Goal: Information Seeking & Learning: Learn about a topic

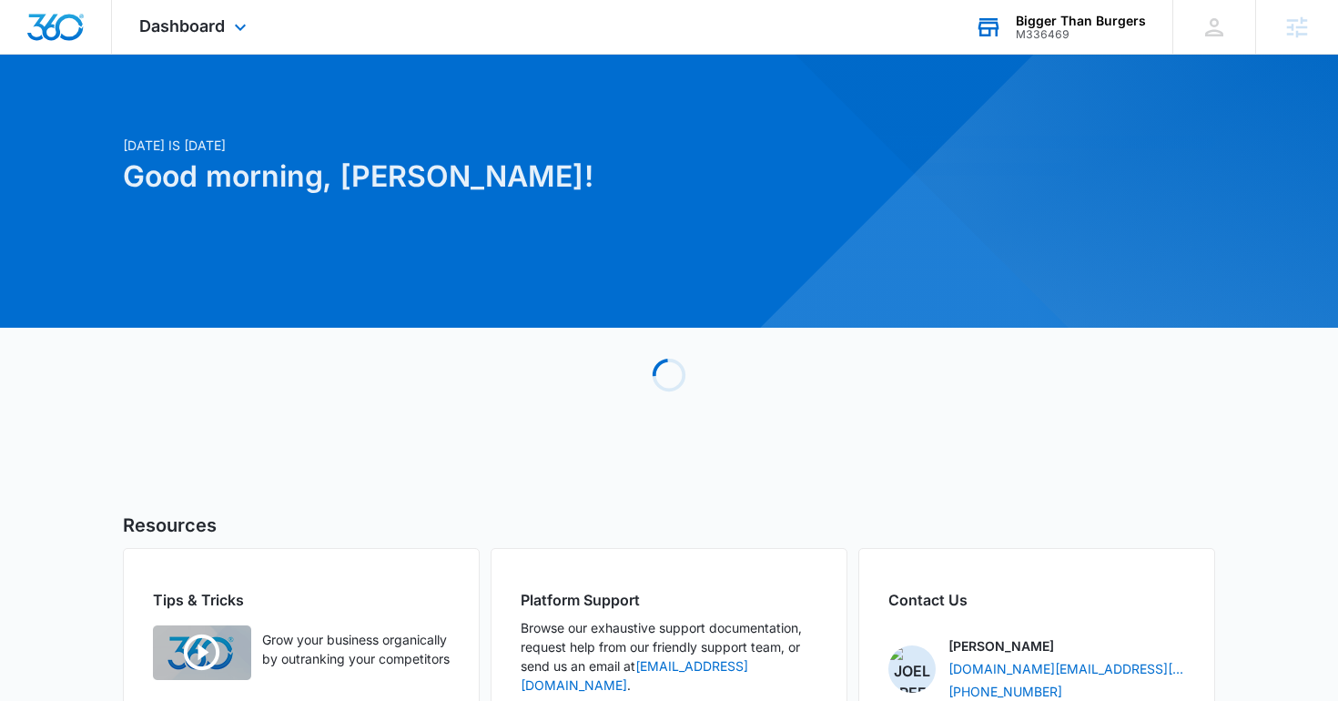
click at [986, 14] on icon at bounding box center [988, 27] width 27 height 27
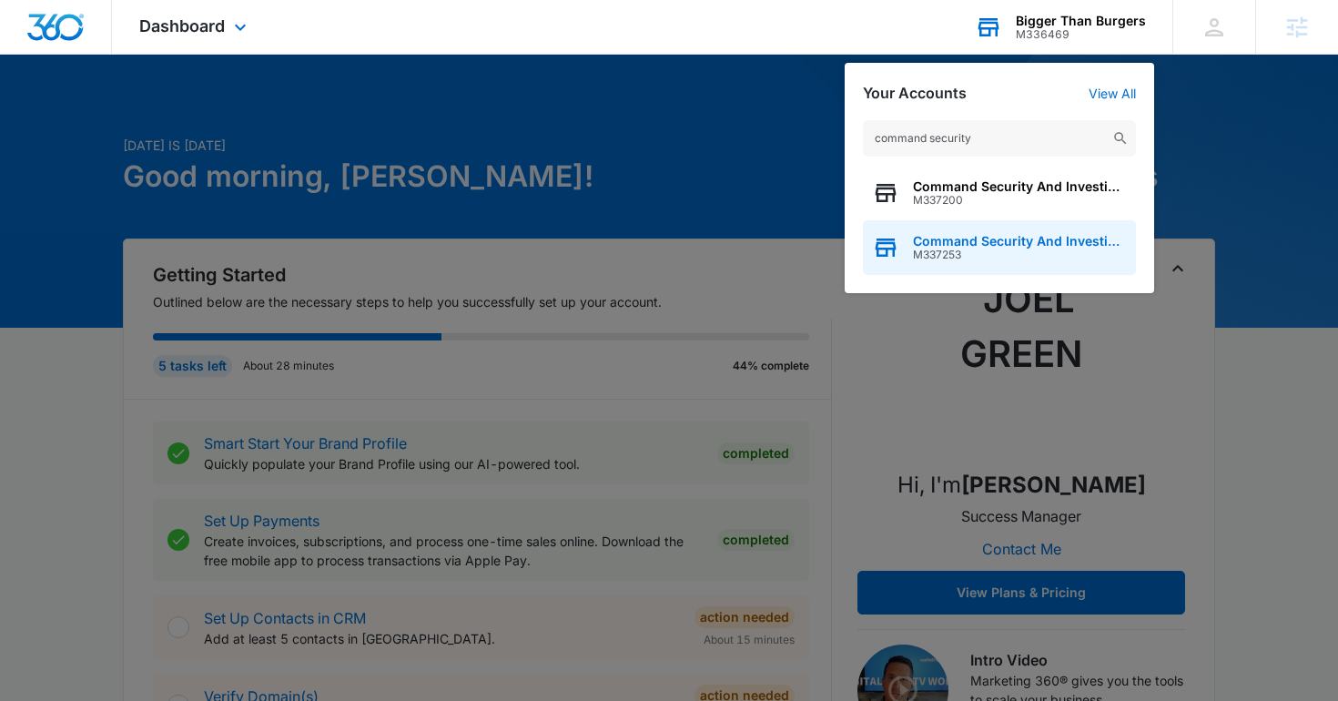
type input "command security"
click at [991, 262] on div "Command Security And Investigations M337253" at bounding box center [999, 247] width 273 height 55
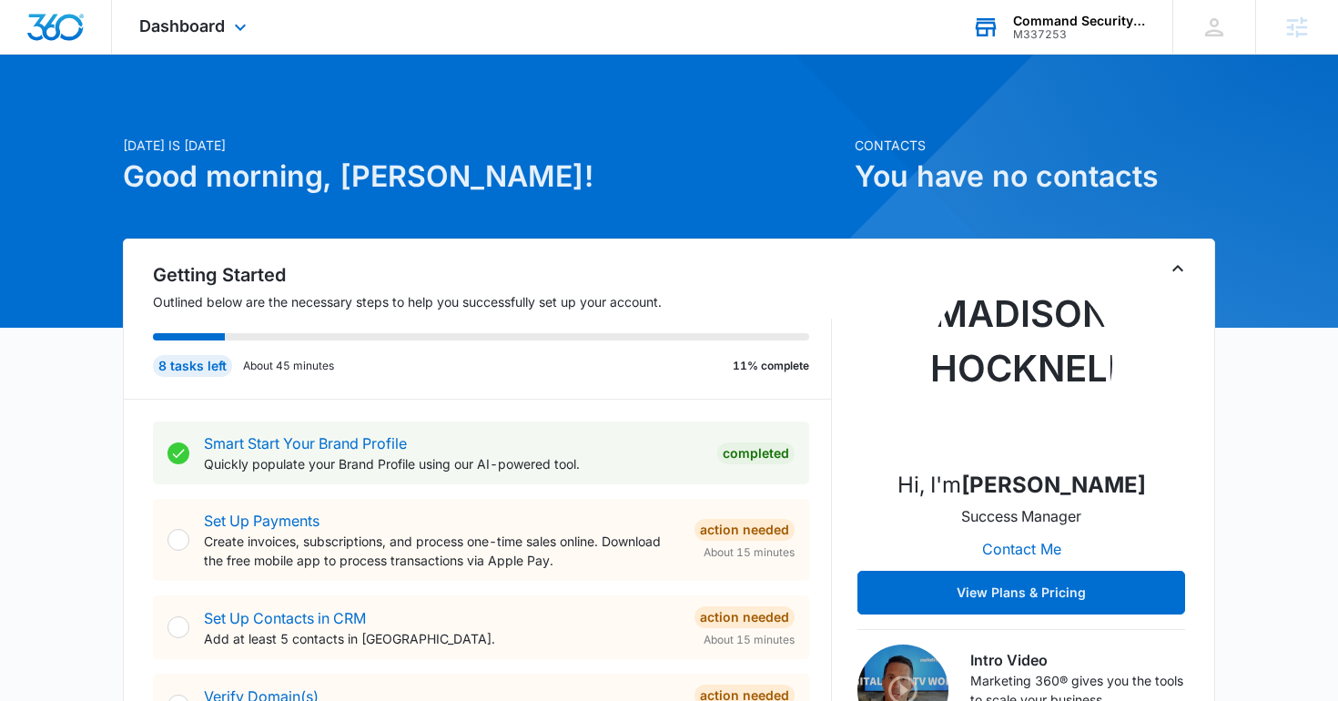
click at [219, 42] on div "Dashboard Apps Reputation Websites Forms CRM Email Social Shop Content Ads Inte…" at bounding box center [195, 27] width 167 height 54
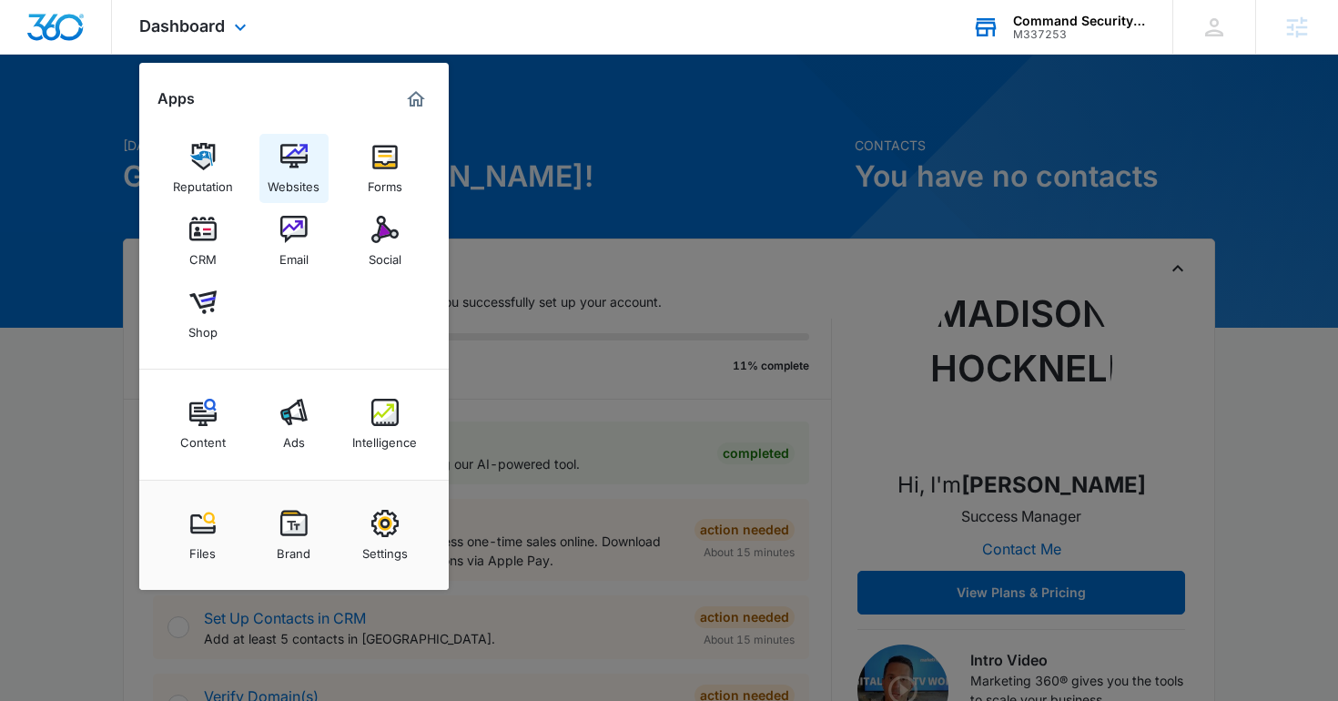
click at [299, 178] on div "Websites" at bounding box center [294, 182] width 52 height 24
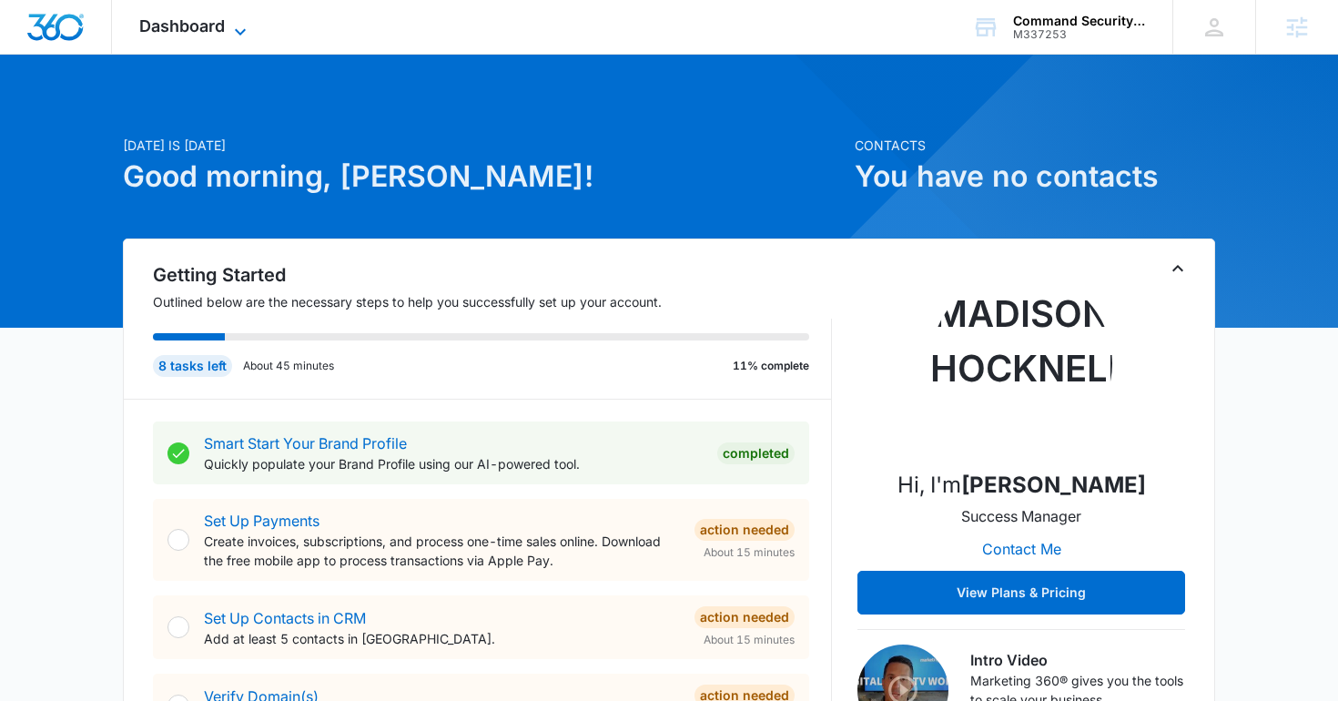
click at [221, 30] on span "Dashboard" at bounding box center [182, 25] width 86 height 19
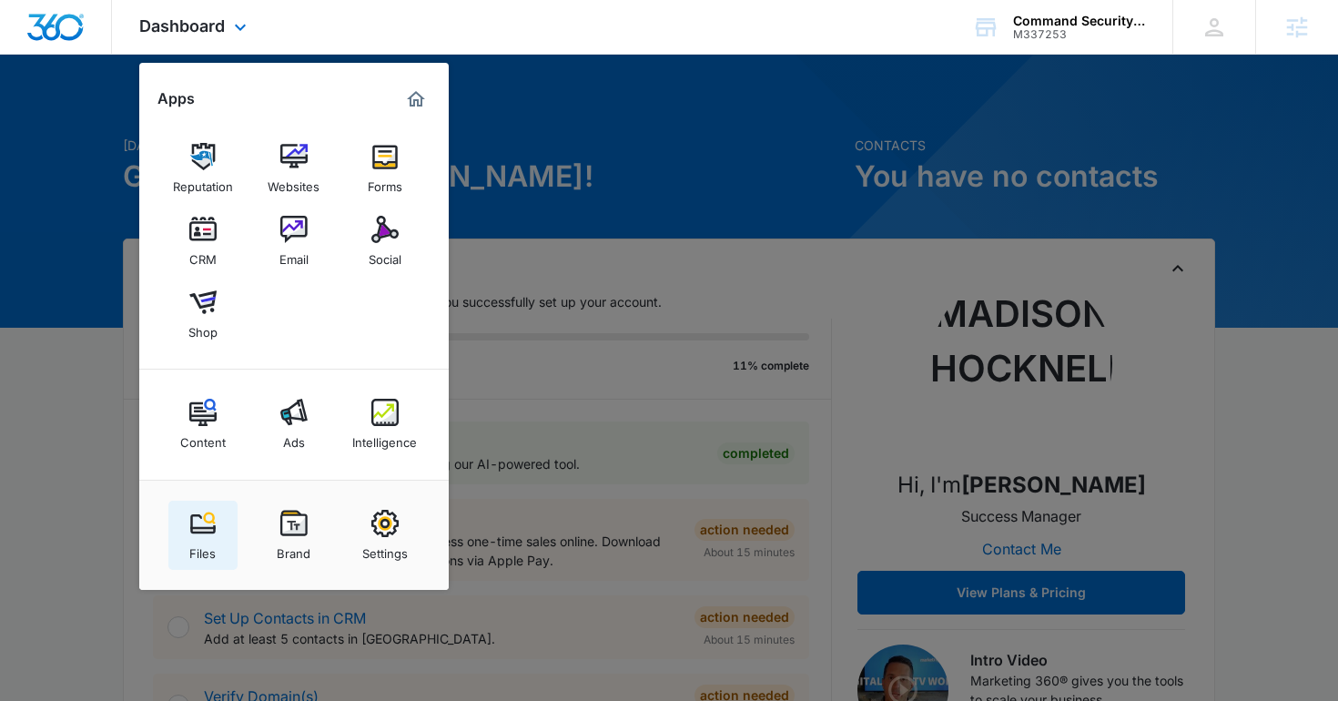
click at [198, 534] on img at bounding box center [202, 523] width 27 height 27
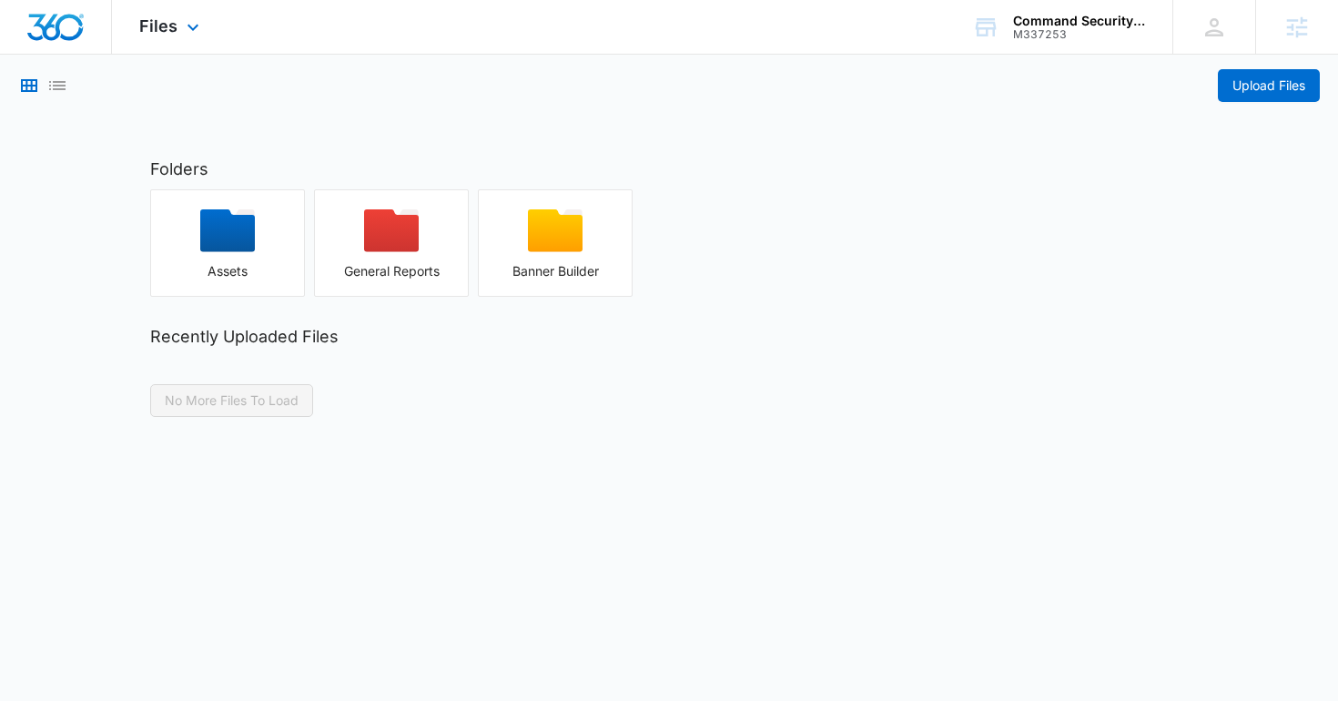
click at [43, 25] on img "Dashboard" at bounding box center [55, 27] width 58 height 27
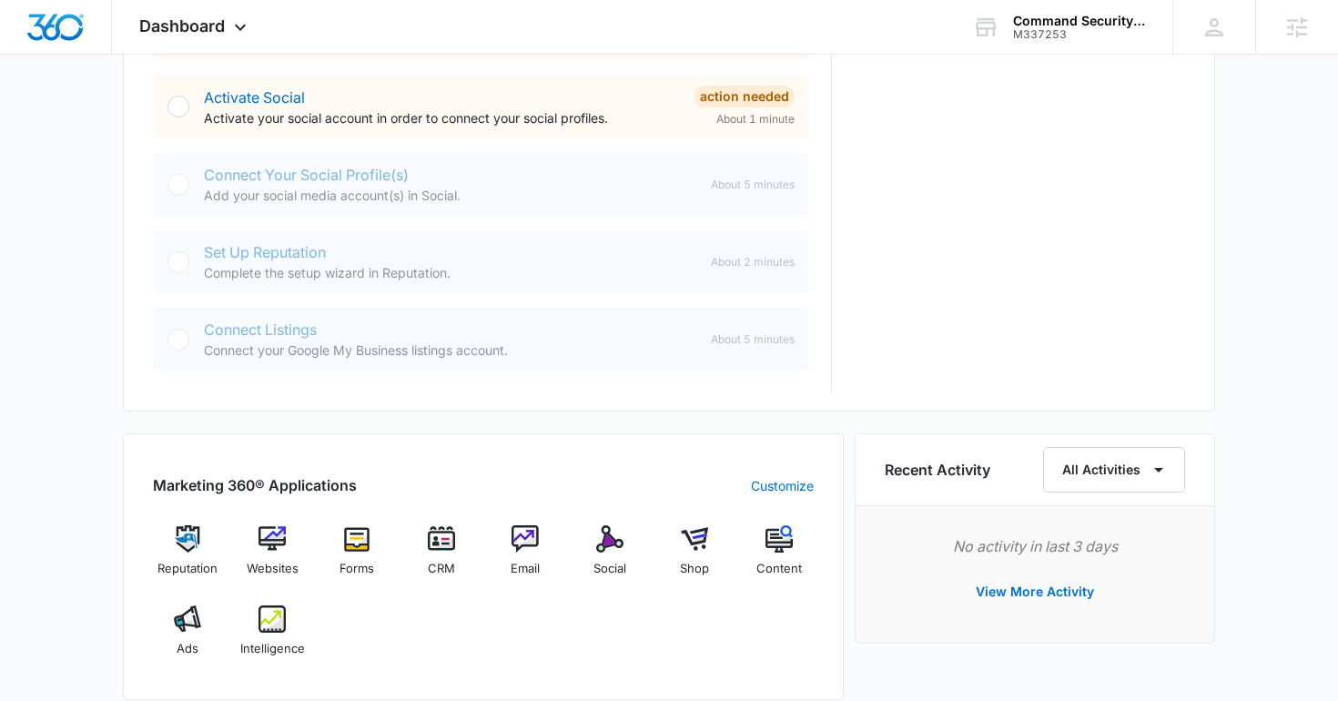
scroll to position [762, 0]
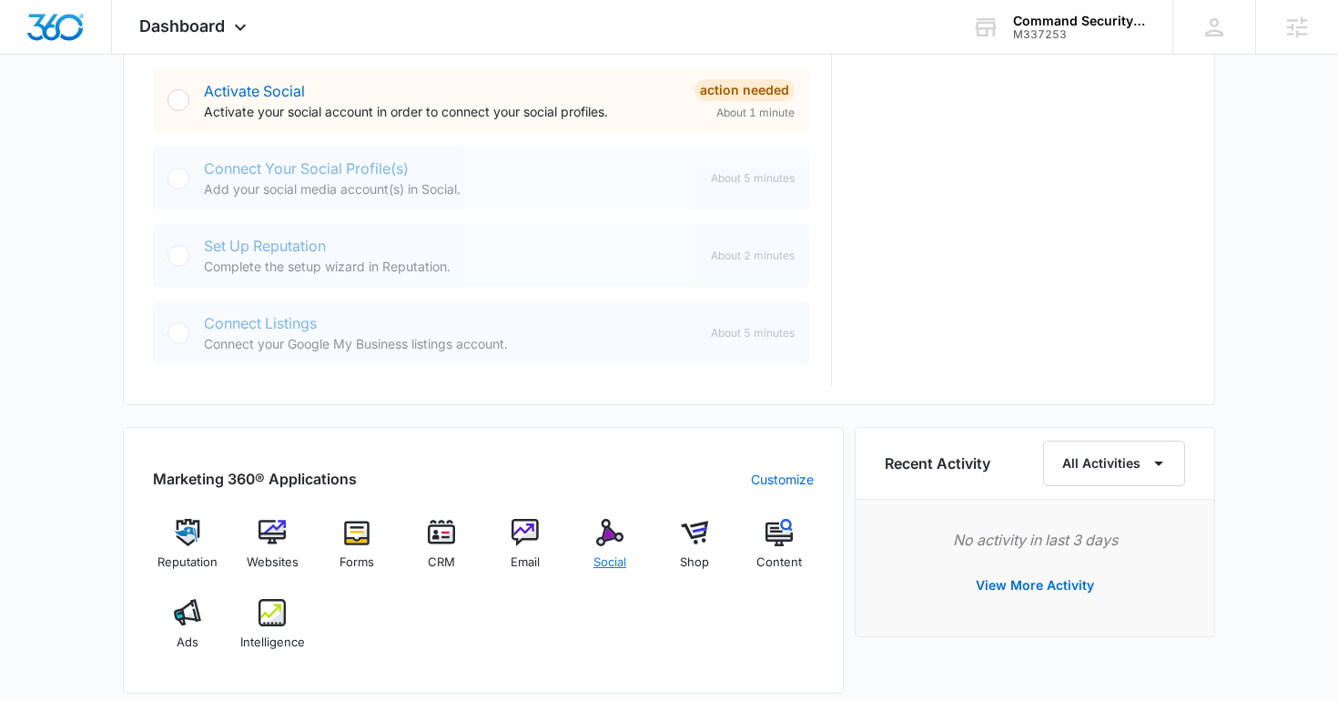
click at [606, 552] on div "Social" at bounding box center [610, 552] width 70 height 66
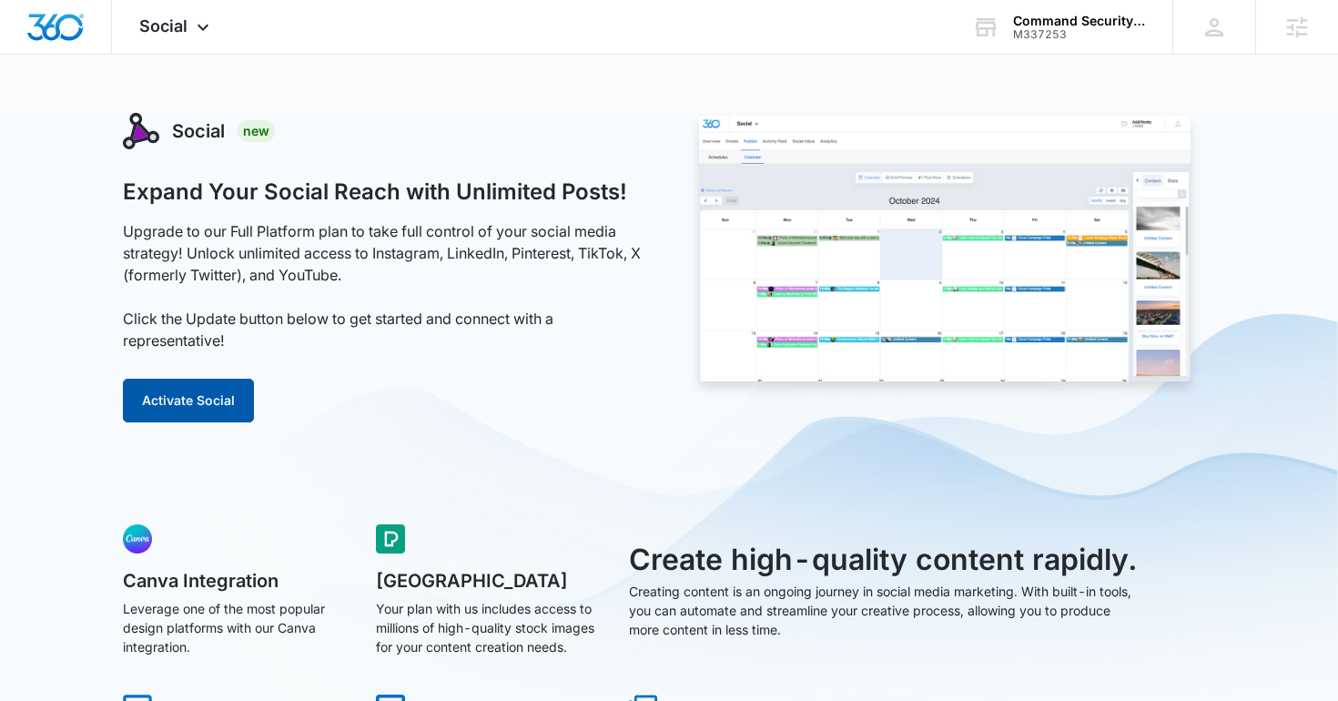
click at [198, 390] on button "Activate Social" at bounding box center [188, 401] width 131 height 44
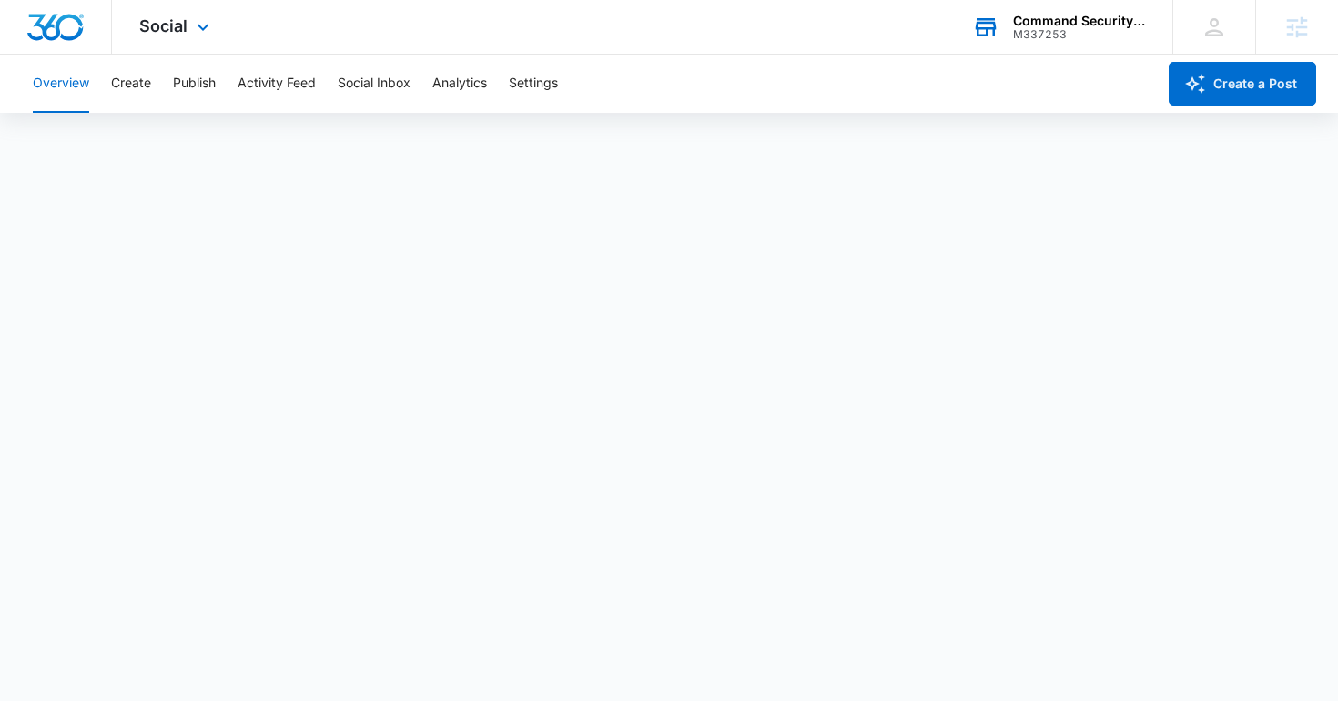
click at [1030, 5] on div "Command Security And Investigations M337253 Your Accounts View All" at bounding box center [1059, 27] width 228 height 54
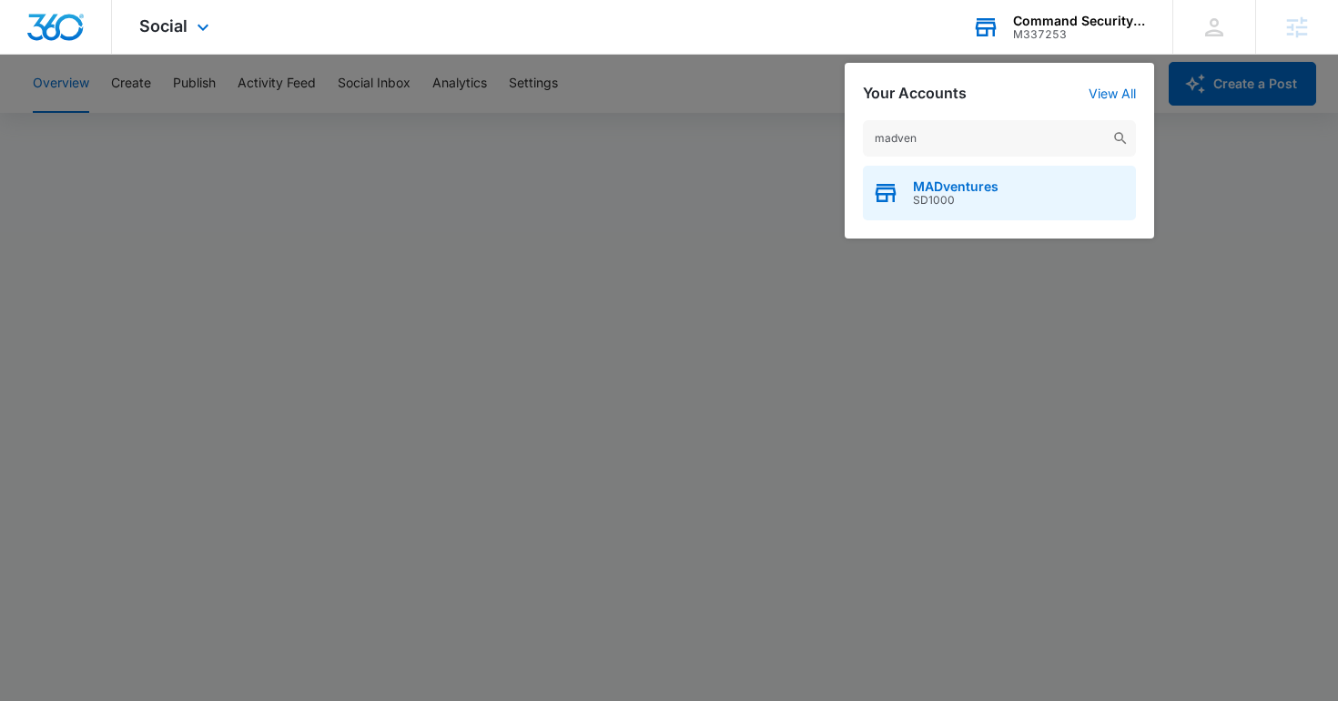
type input "madven"
click at [988, 179] on span "MADventures" at bounding box center [956, 186] width 86 height 15
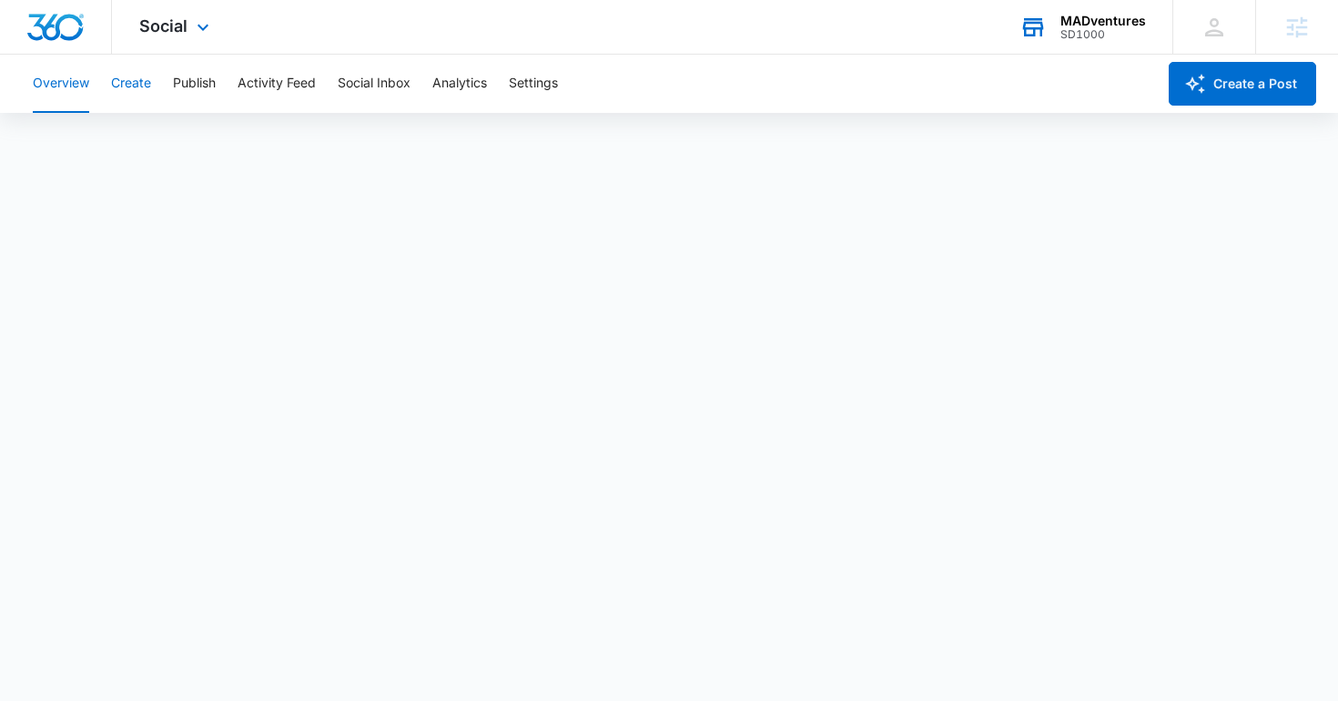
click at [145, 80] on button "Create" at bounding box center [131, 84] width 40 height 58
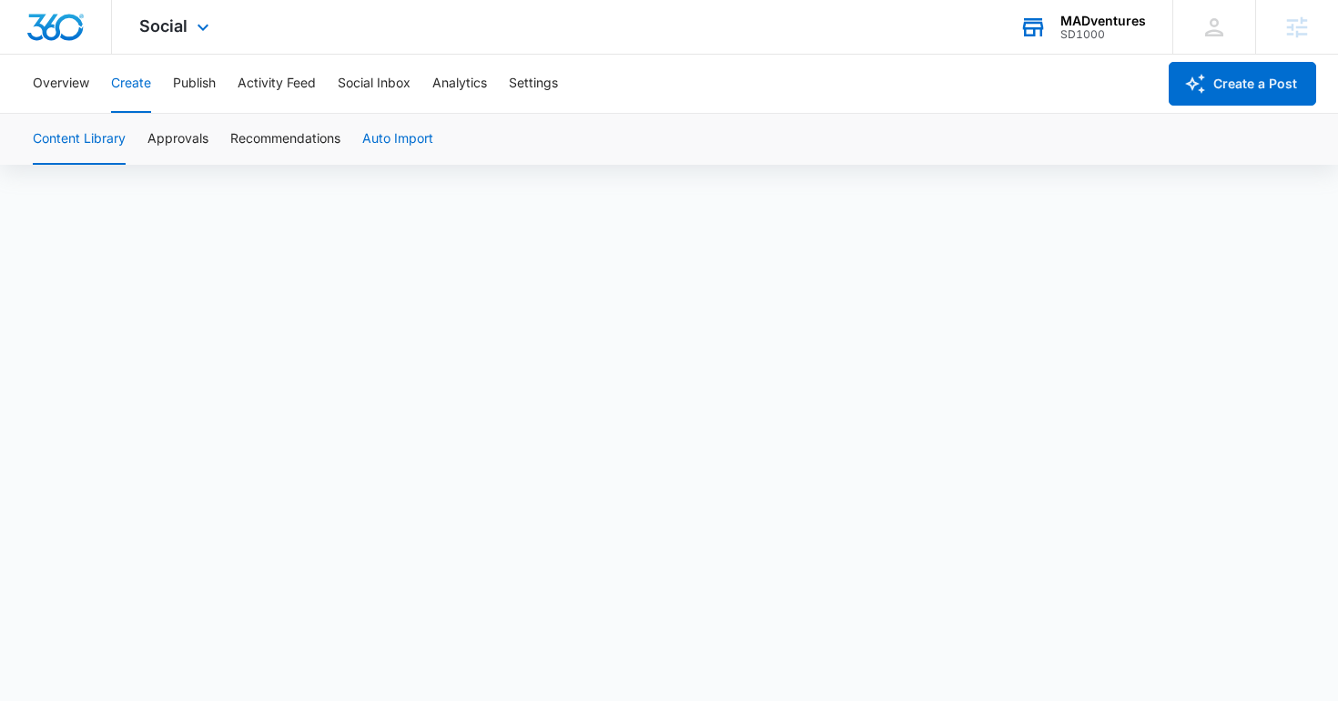
scroll to position [13, 0]
click at [371, 82] on button "Social Inbox" at bounding box center [374, 84] width 73 height 58
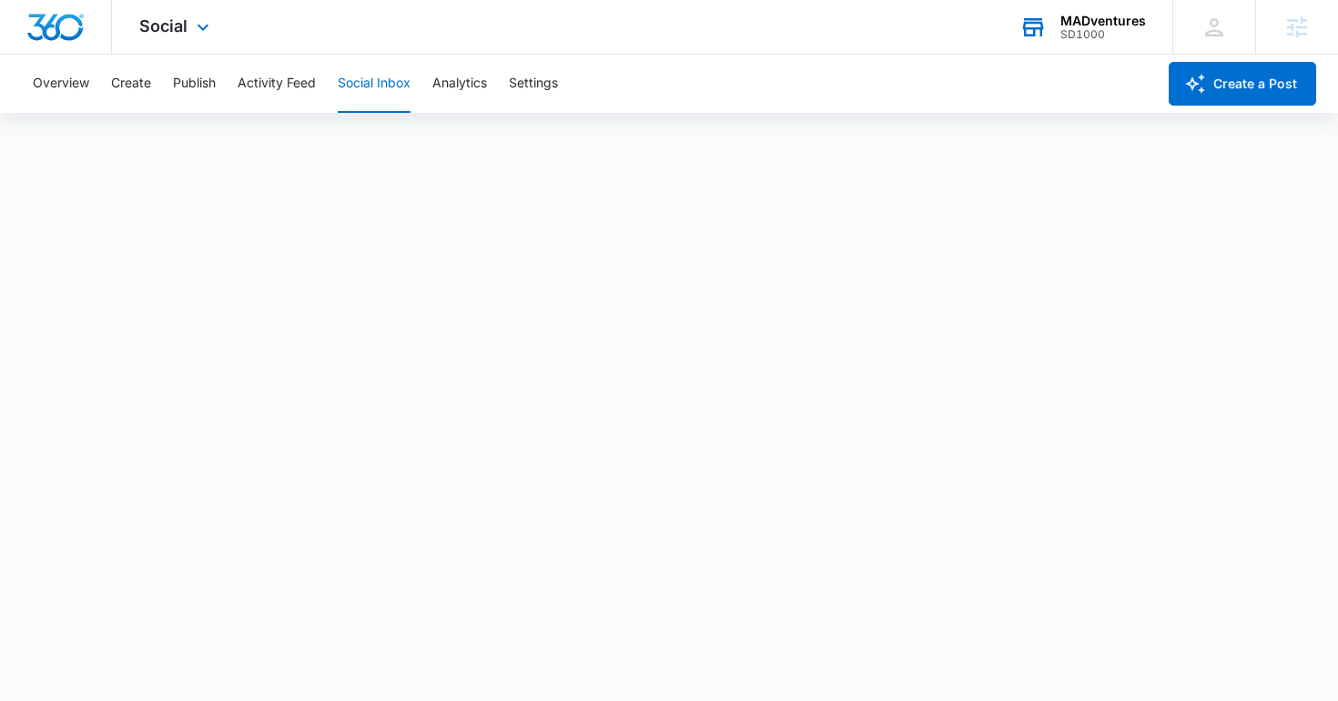
click at [58, 25] on img "Dashboard" at bounding box center [55, 27] width 58 height 27
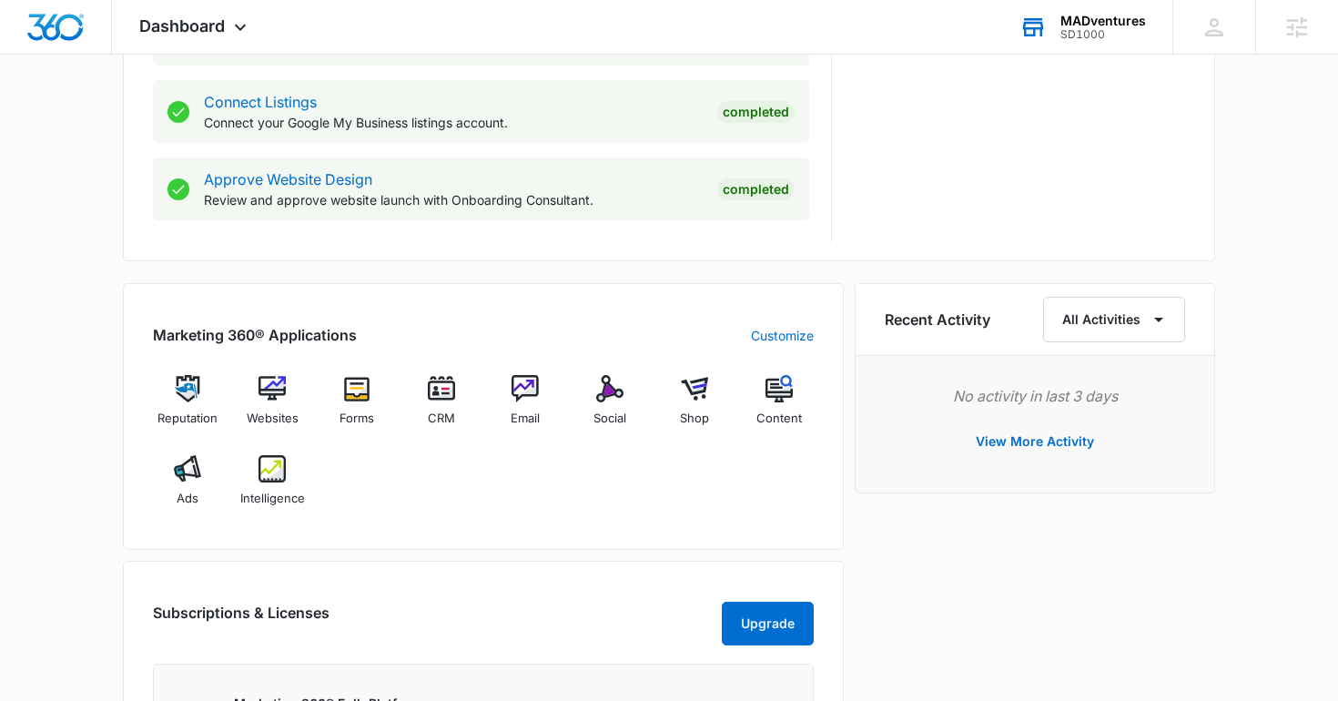
scroll to position [1073, 0]
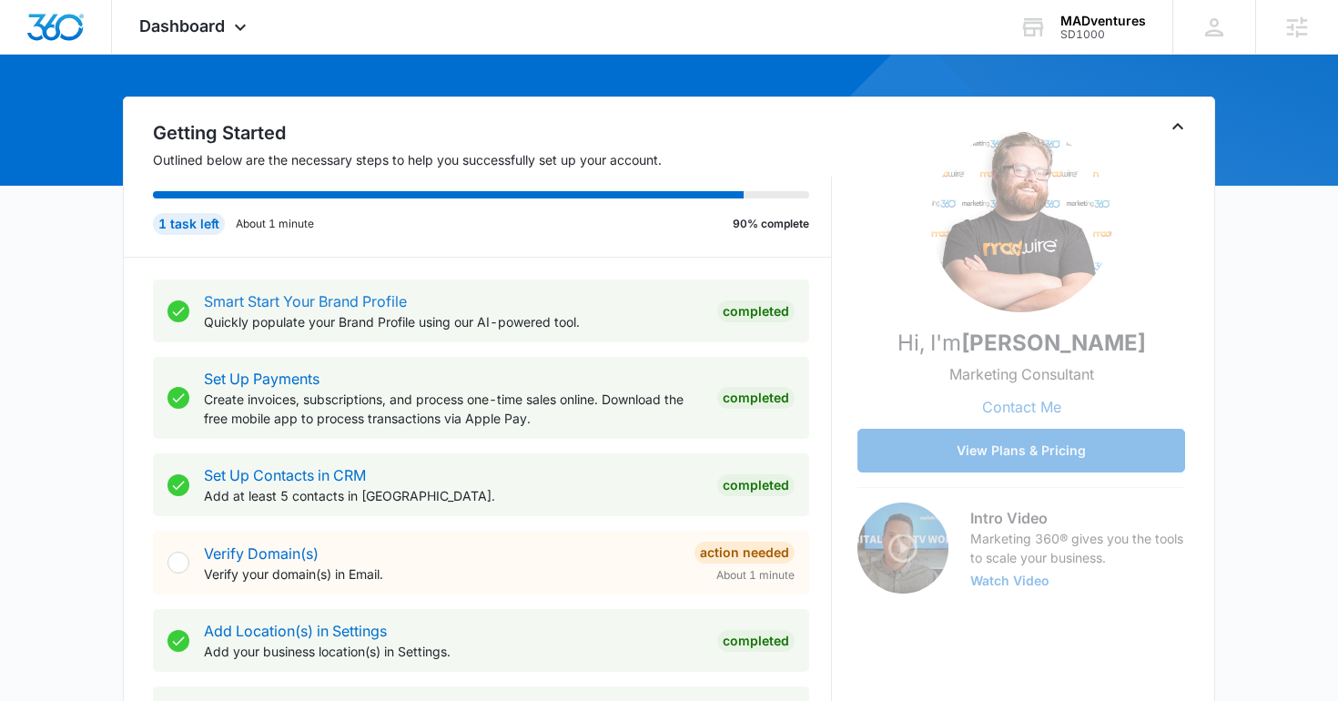
scroll to position [147, 0]
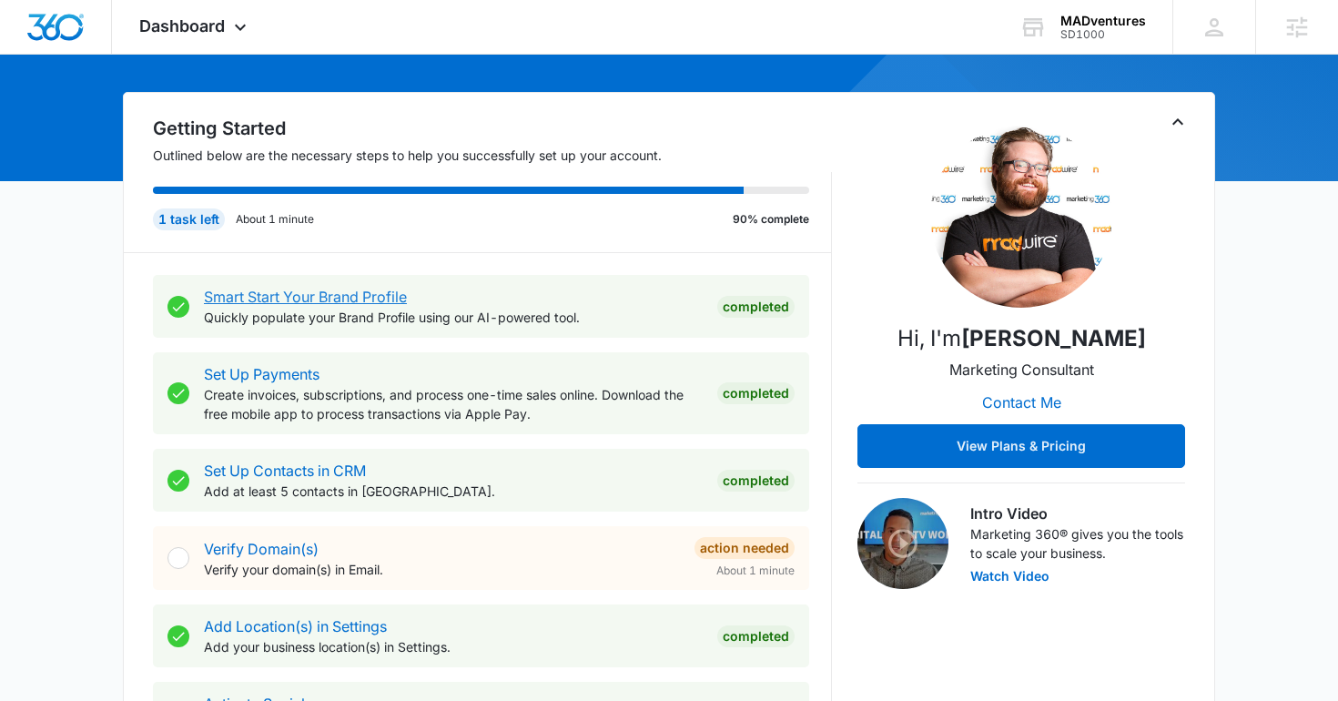
click at [351, 289] on link "Smart Start Your Brand Profile" at bounding box center [305, 297] width 203 height 18
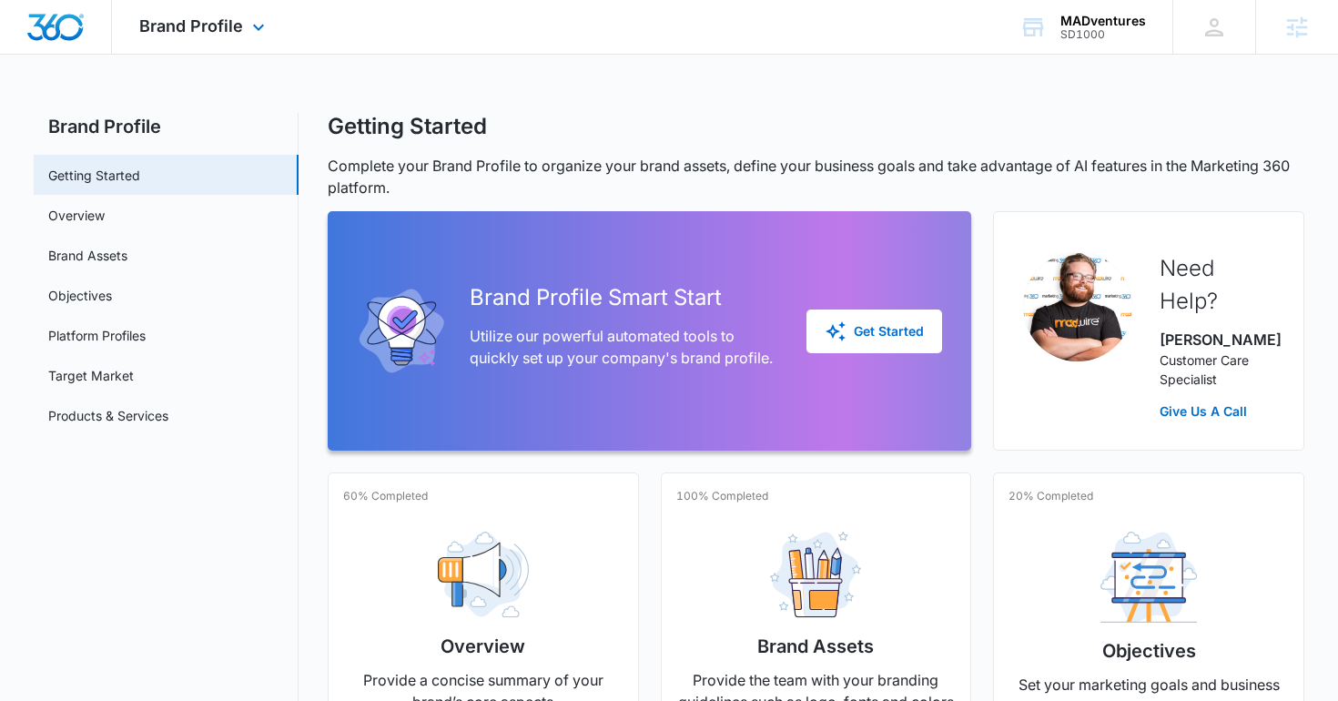
click at [44, 37] on img "Dashboard" at bounding box center [55, 27] width 58 height 27
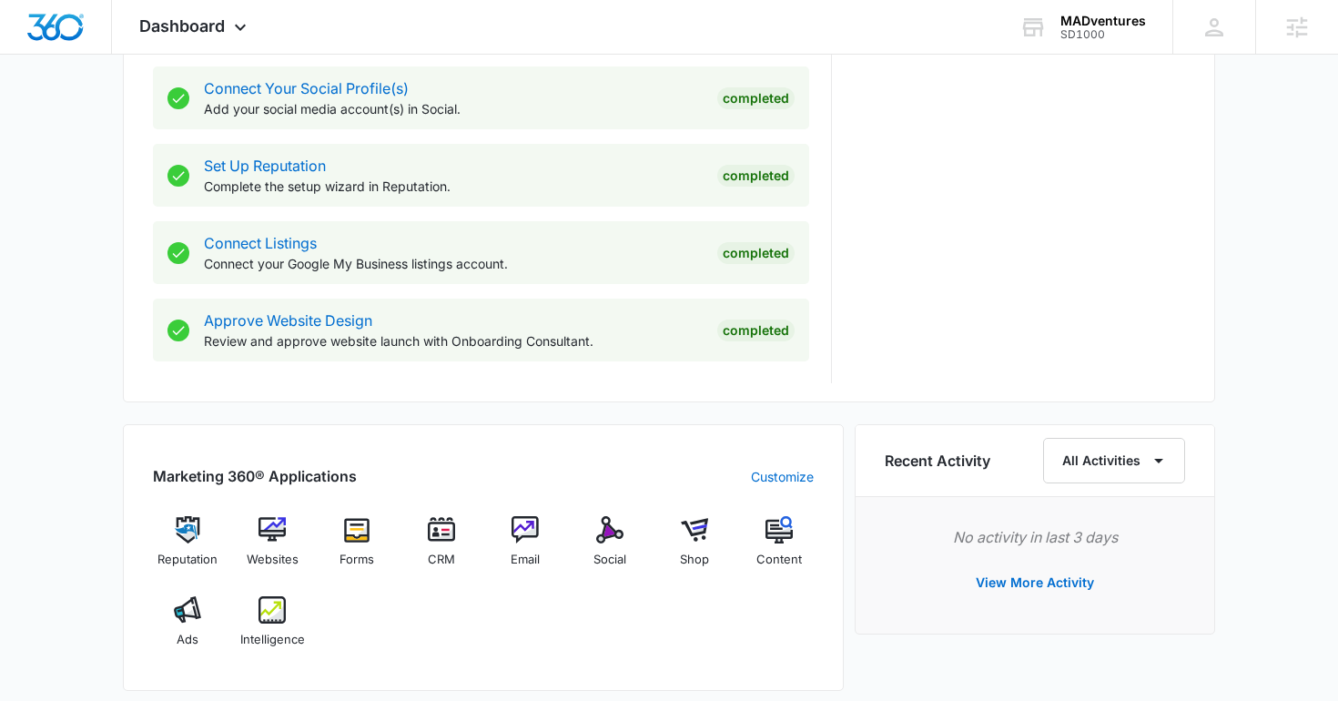
scroll to position [845, 0]
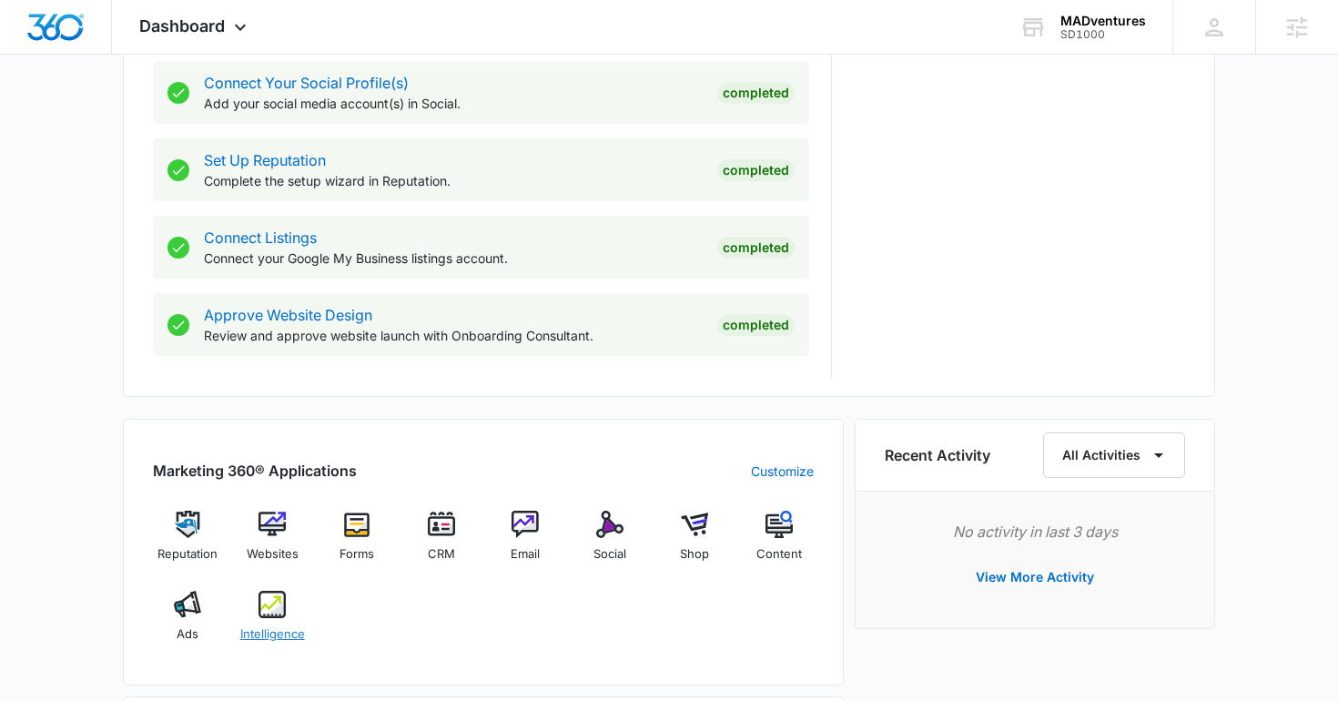
click at [287, 622] on div "Intelligence" at bounding box center [273, 624] width 70 height 66
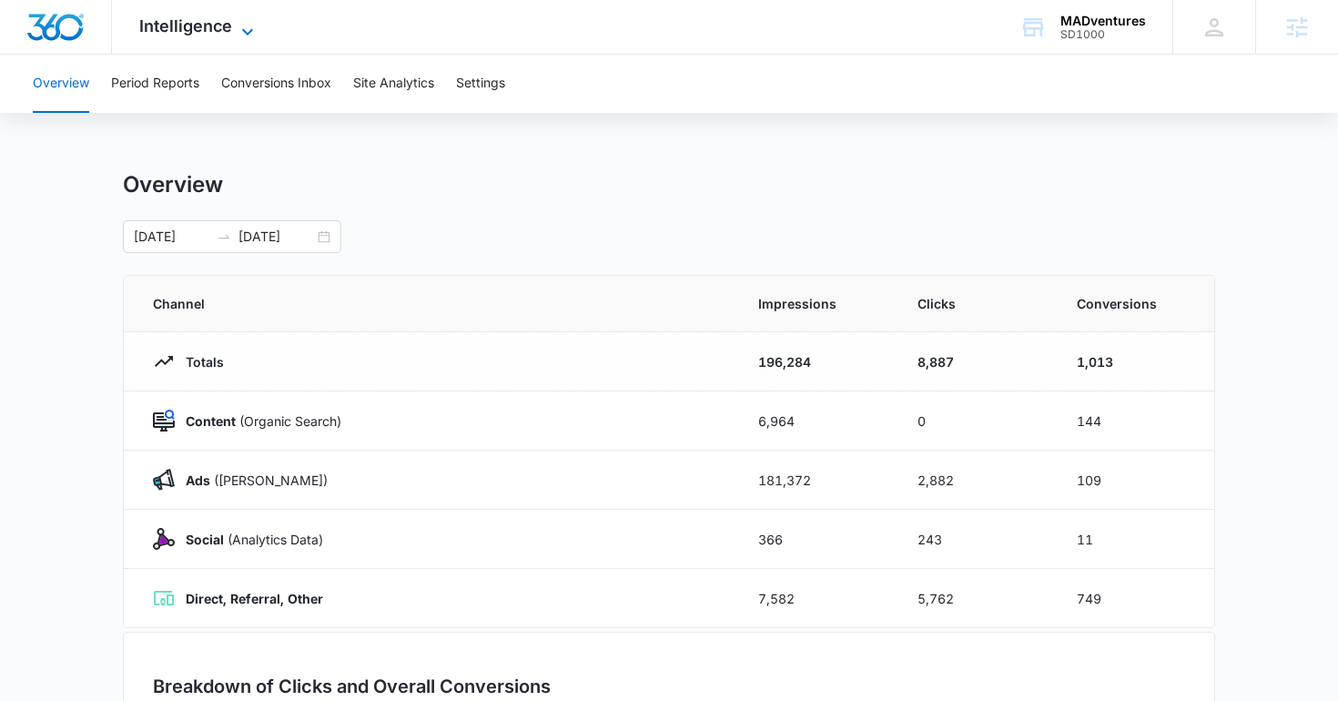
click at [174, 20] on span "Intelligence" at bounding box center [185, 25] width 93 height 19
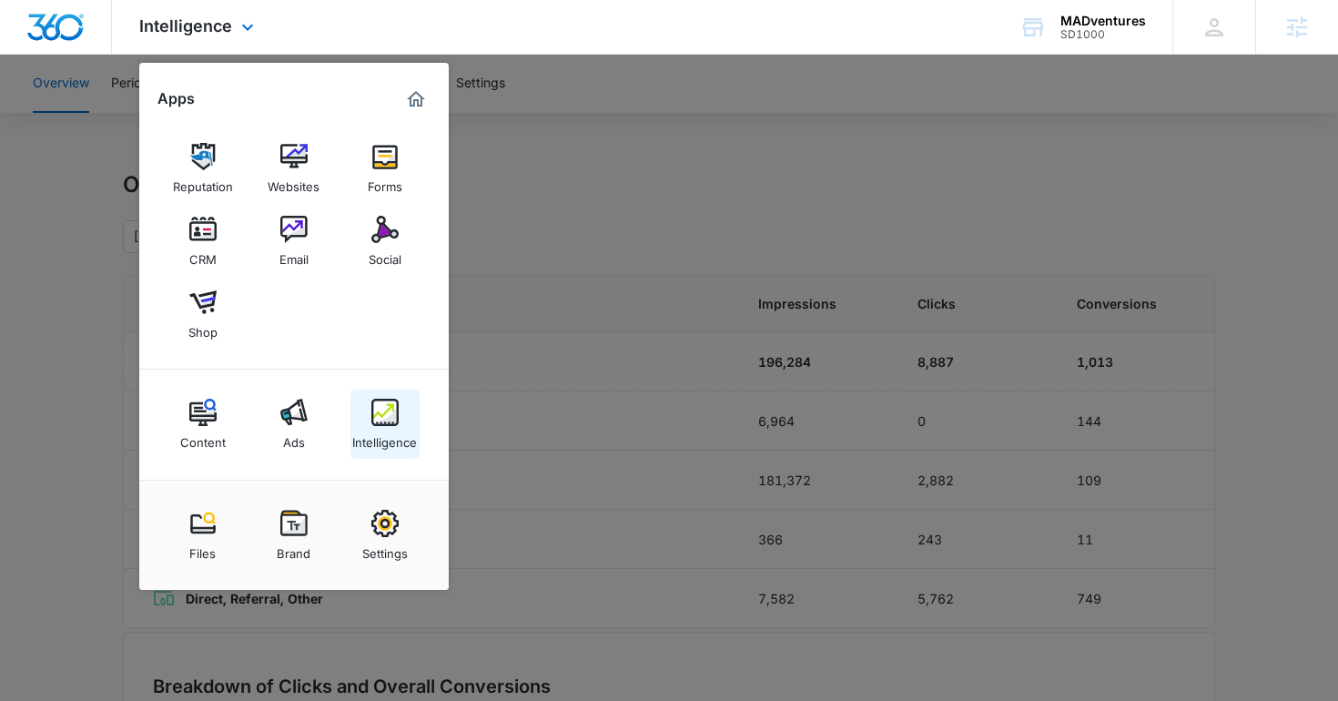
click at [382, 428] on div "Intelligence" at bounding box center [384, 438] width 65 height 24
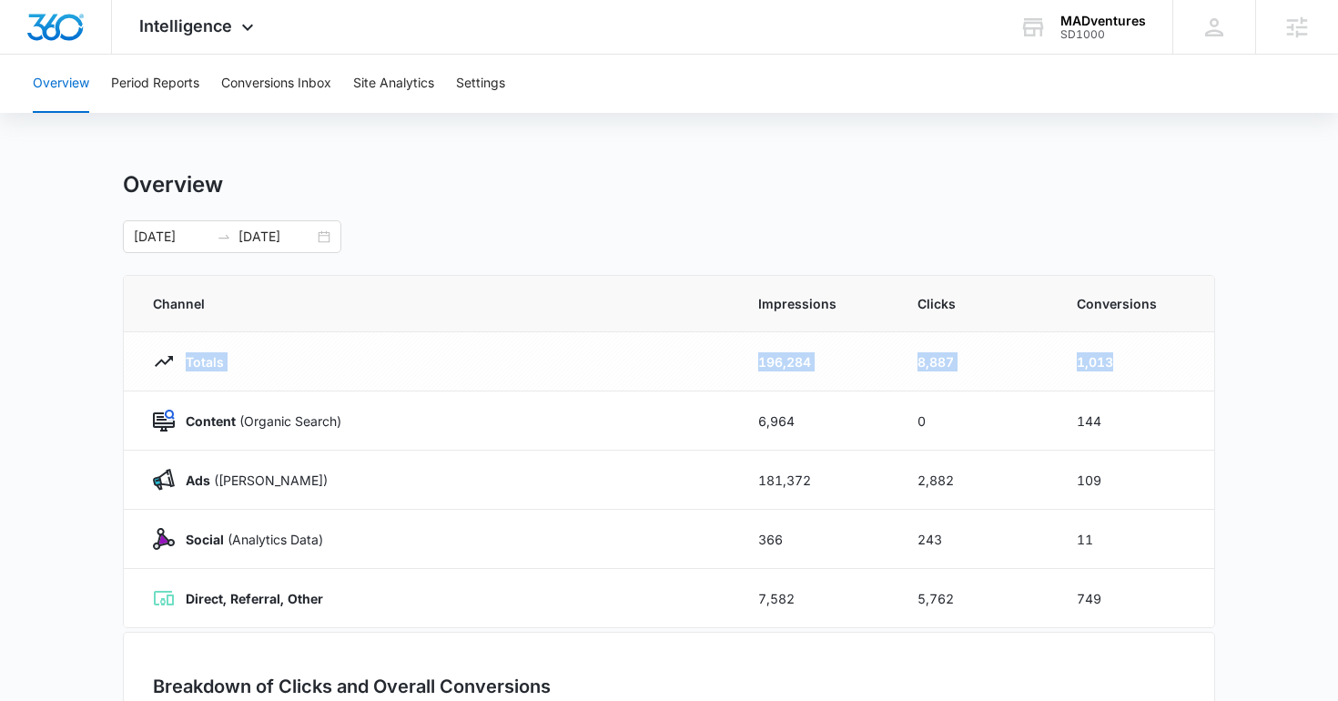
drag, startPoint x: 183, startPoint y: 357, endPoint x: 1151, endPoint y: 373, distance: 967.7
click at [1151, 373] on tr "Totals 196,284 8,887 1,013" at bounding box center [669, 361] width 1090 height 59
click at [1077, 362] on td "1,013" at bounding box center [1134, 361] width 159 height 59
drag, startPoint x: 1077, startPoint y: 362, endPoint x: 1137, endPoint y: 362, distance: 60.1
click at [1137, 362] on td "1,013" at bounding box center [1134, 361] width 159 height 59
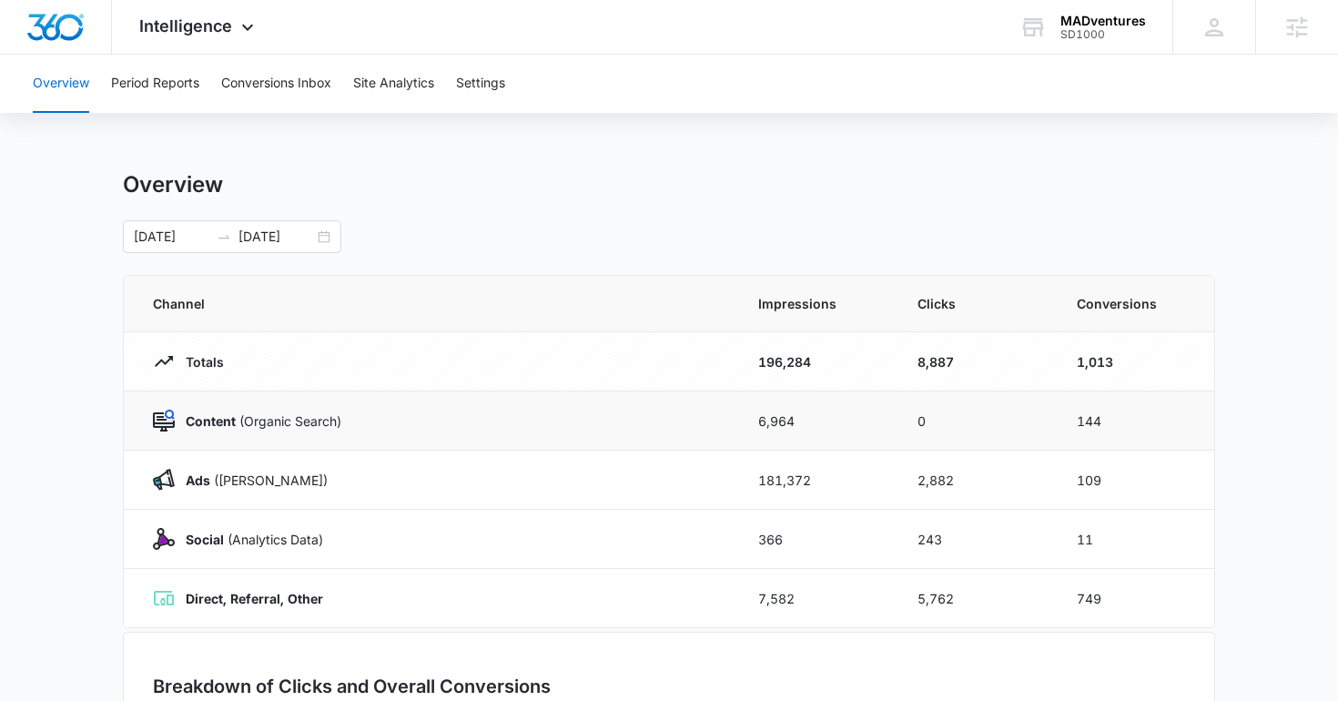
drag, startPoint x: 190, startPoint y: 414, endPoint x: 269, endPoint y: 413, distance: 78.3
click at [194, 414] on strong "Content" at bounding box center [211, 420] width 50 height 15
drag, startPoint x: 299, startPoint y: 426, endPoint x: 206, endPoint y: 423, distance: 93.8
click at [206, 423] on p "Content (Organic Search)" at bounding box center [258, 420] width 167 height 19
drag, startPoint x: 208, startPoint y: 478, endPoint x: 364, endPoint y: 483, distance: 155.7
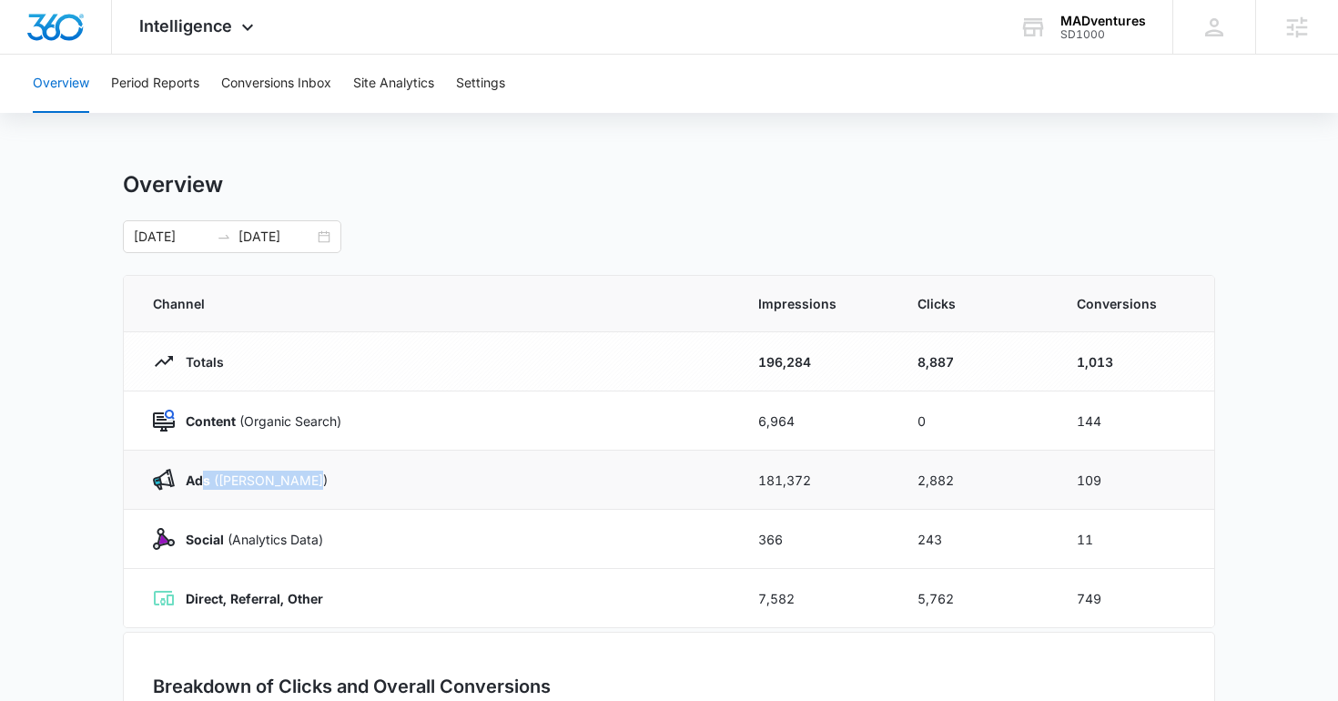
click at [364, 483] on div "Ads (Ad Campaigns)" at bounding box center [434, 480] width 562 height 22
drag, startPoint x: 183, startPoint y: 540, endPoint x: 369, endPoint y: 550, distance: 186.0
click at [369, 550] on td "Social (Analytics Data)" at bounding box center [430, 539] width 613 height 59
drag, startPoint x: 182, startPoint y: 593, endPoint x: 417, endPoint y: 589, distance: 234.9
click at [417, 589] on div "Direct, Referral, Other" at bounding box center [434, 598] width 562 height 22
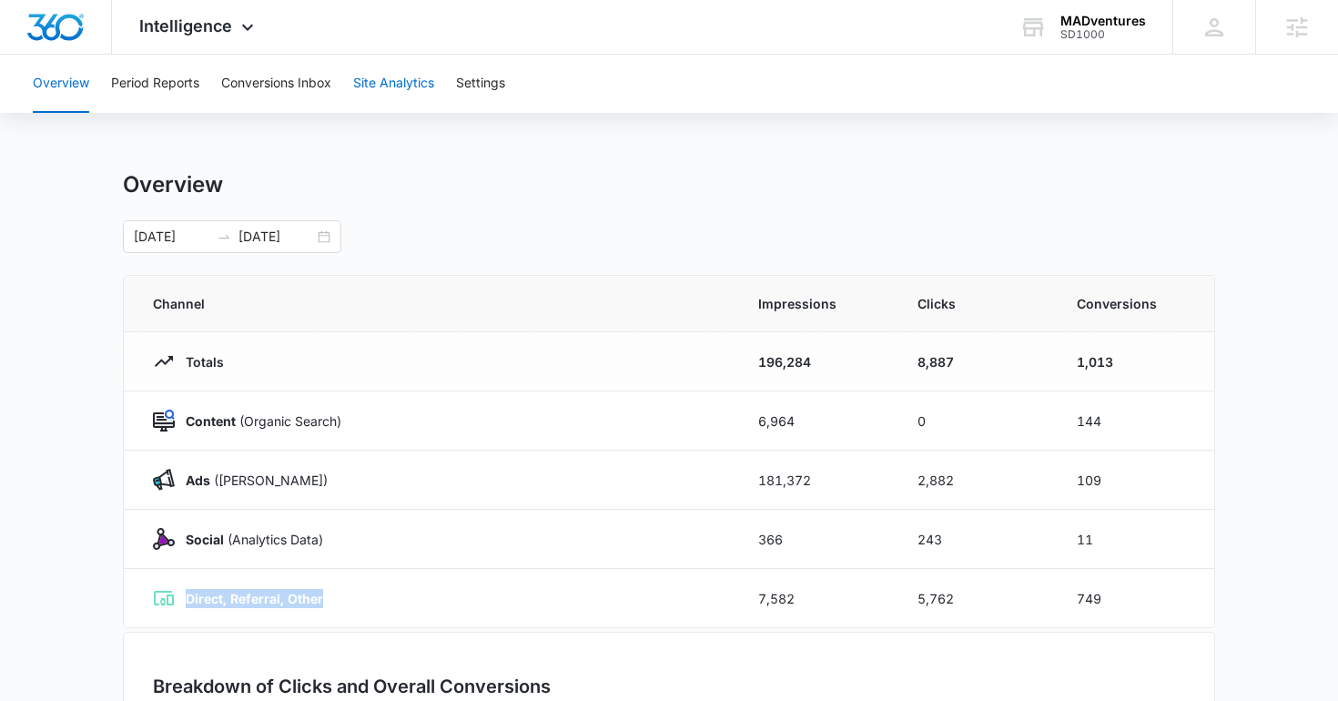
click at [375, 79] on button "Site Analytics" at bounding box center [393, 84] width 81 height 58
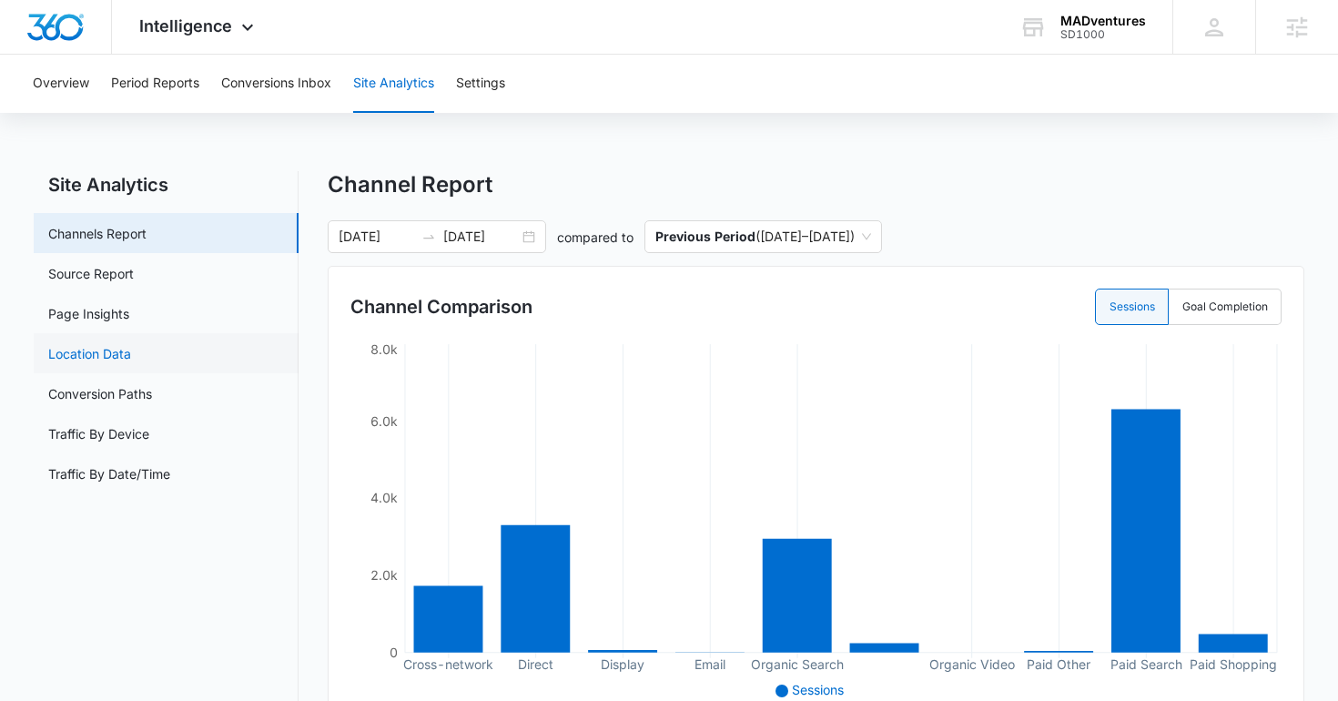
click at [108, 352] on link "Location Data" at bounding box center [89, 353] width 83 height 19
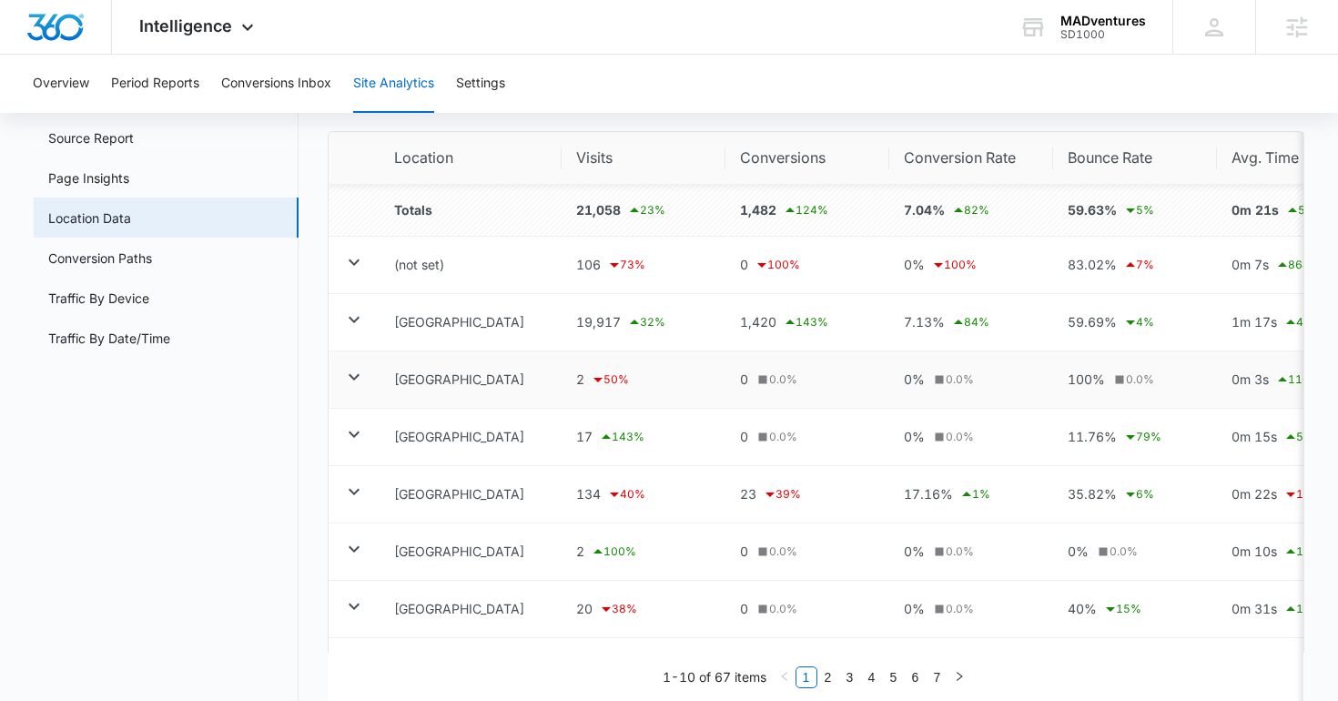
scroll to position [148, 0]
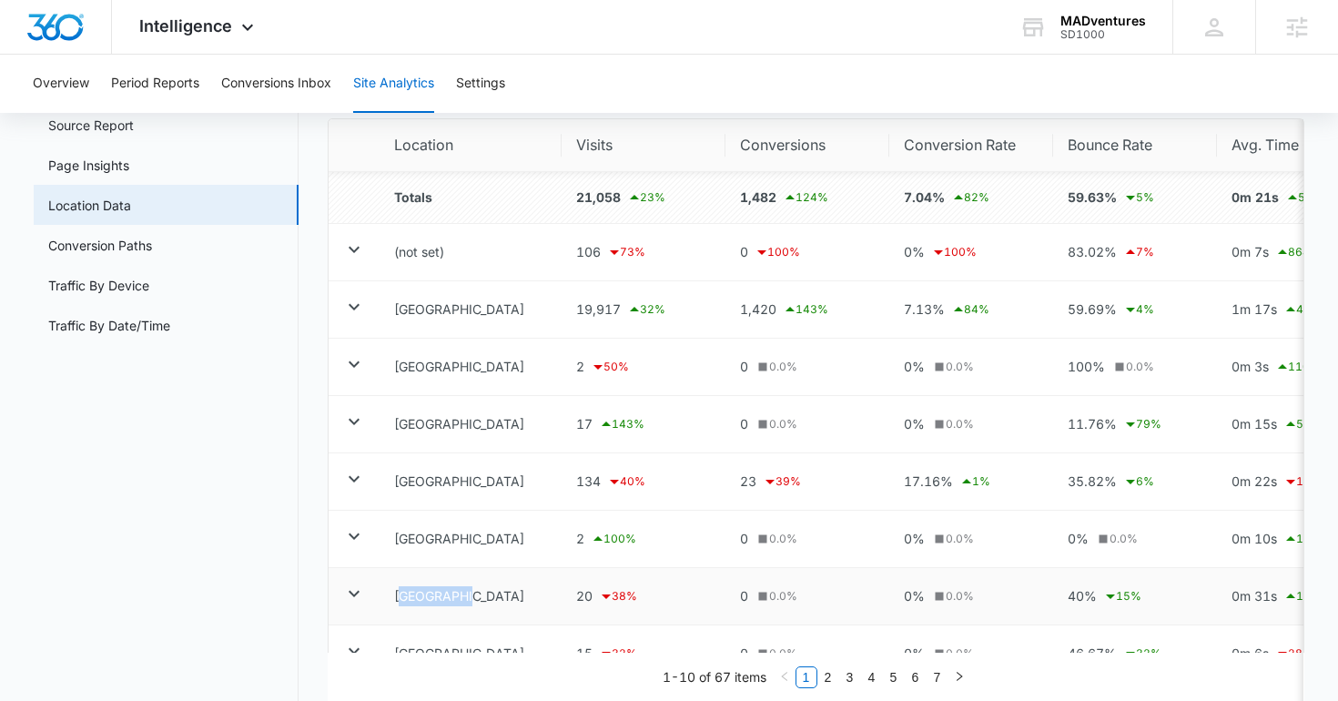
drag, startPoint x: 485, startPoint y: 597, endPoint x: 400, endPoint y: 597, distance: 85.6
click at [400, 597] on td "Bangladesh" at bounding box center [471, 596] width 182 height 57
click at [350, 303] on icon at bounding box center [354, 307] width 22 height 22
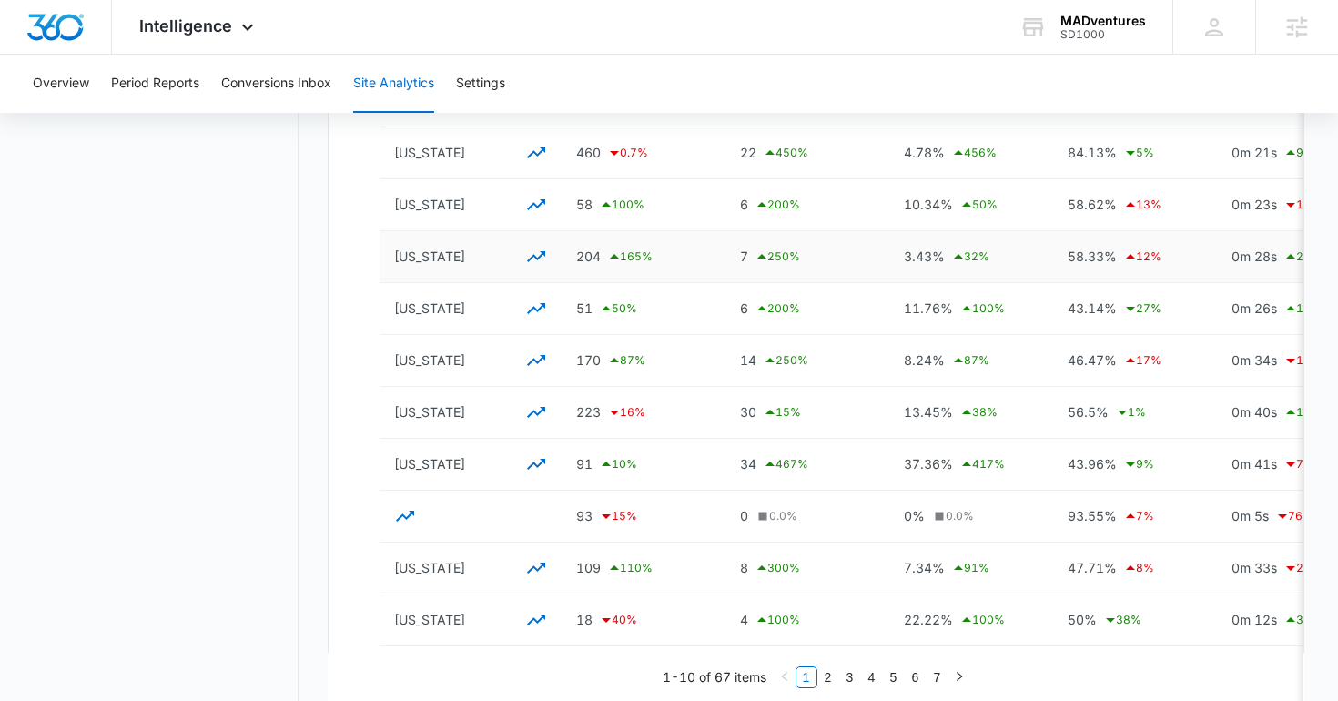
scroll to position [1269, 0]
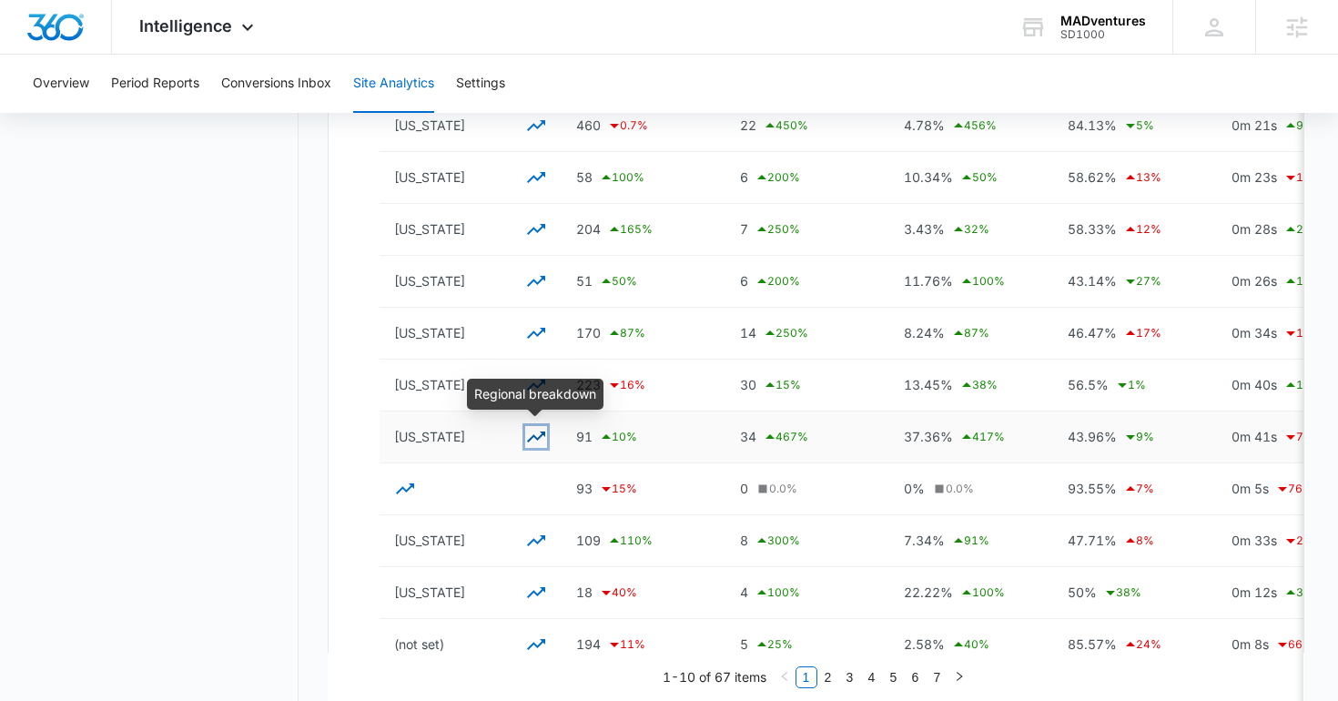
click at [532, 435] on icon "button" at bounding box center [536, 437] width 22 height 22
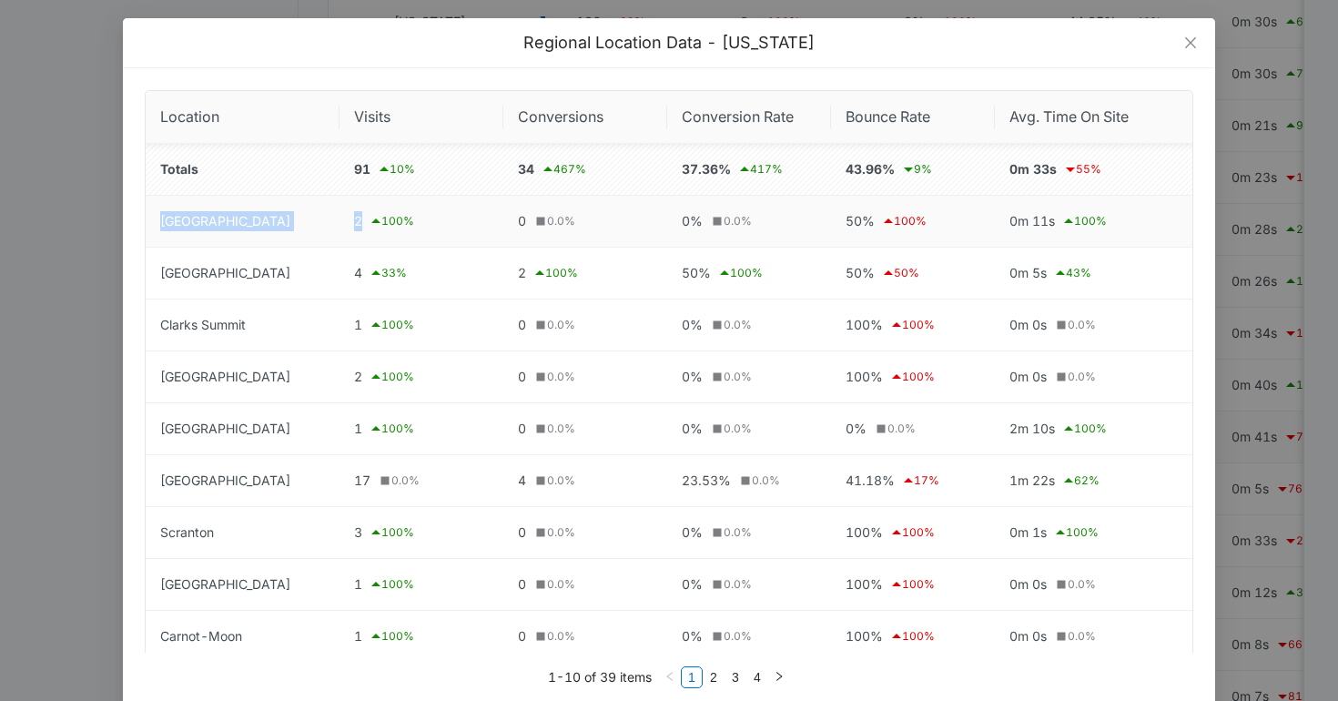
drag, startPoint x: 157, startPoint y: 219, endPoint x: 401, endPoint y: 215, distance: 244.0
click at [400, 215] on tr "Allentown 2 100 % 0 0.0 % 0% 0.0 % 50% 100 % 0m 11s 100 %" at bounding box center [669, 222] width 1047 height 52
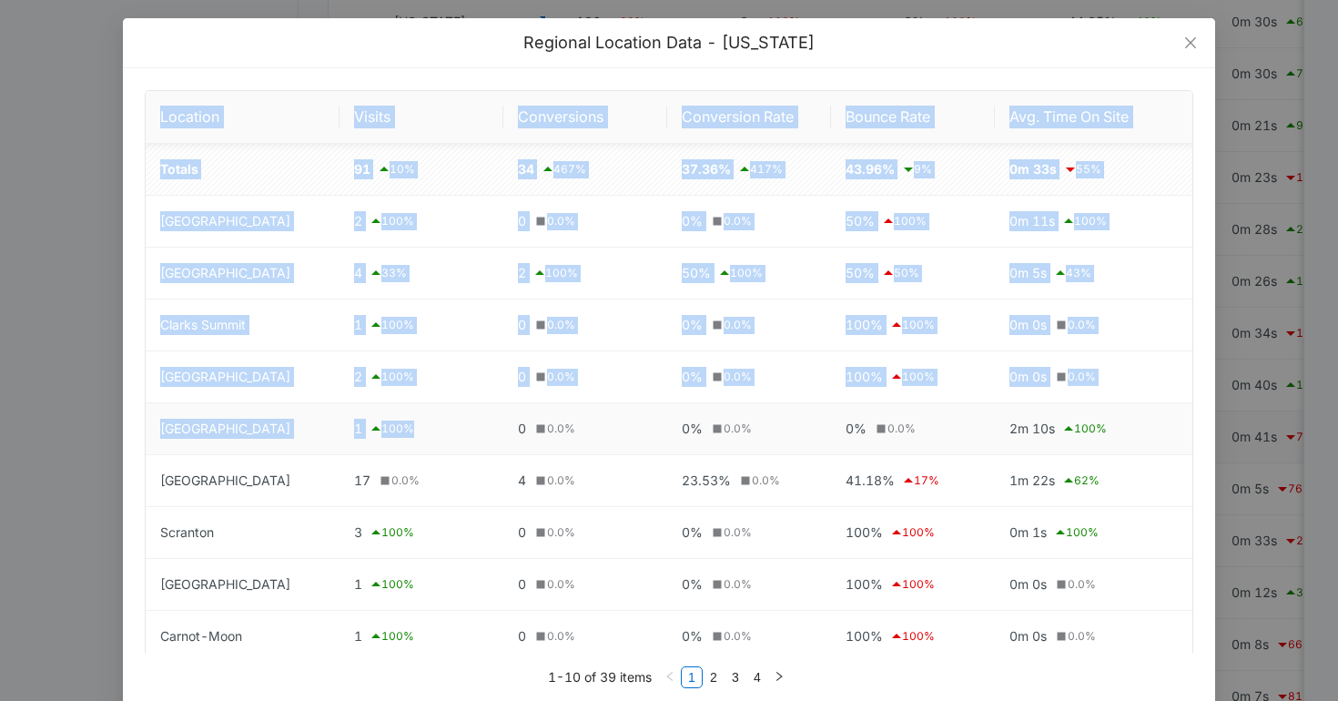
drag, startPoint x: 141, startPoint y: 442, endPoint x: 346, endPoint y: 442, distance: 204.8
click at [346, 442] on div "Location Visits Conversions Conversion Rate Bounce Rate Avg. Time On Site Total…" at bounding box center [669, 432] width 1092 height 729
click at [346, 442] on td "1 100 %" at bounding box center [422, 429] width 164 height 52
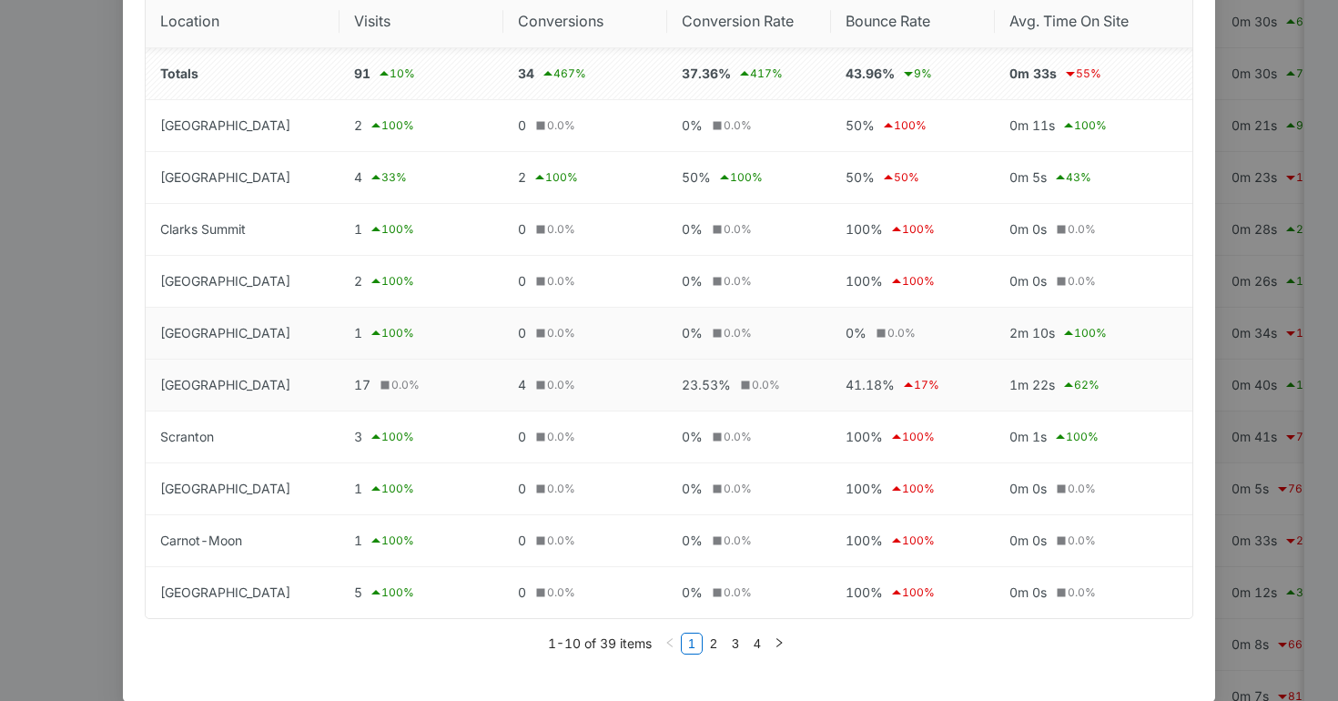
scroll to position [97, 0]
drag, startPoint x: 157, startPoint y: 320, endPoint x: 430, endPoint y: 320, distance: 272.2
click at [430, 320] on tr "Philipsburg 1 100 % 0 0.0 % 0% 0.0 % 0% 0.0 % 2m 10s 100 %" at bounding box center [669, 332] width 1047 height 52
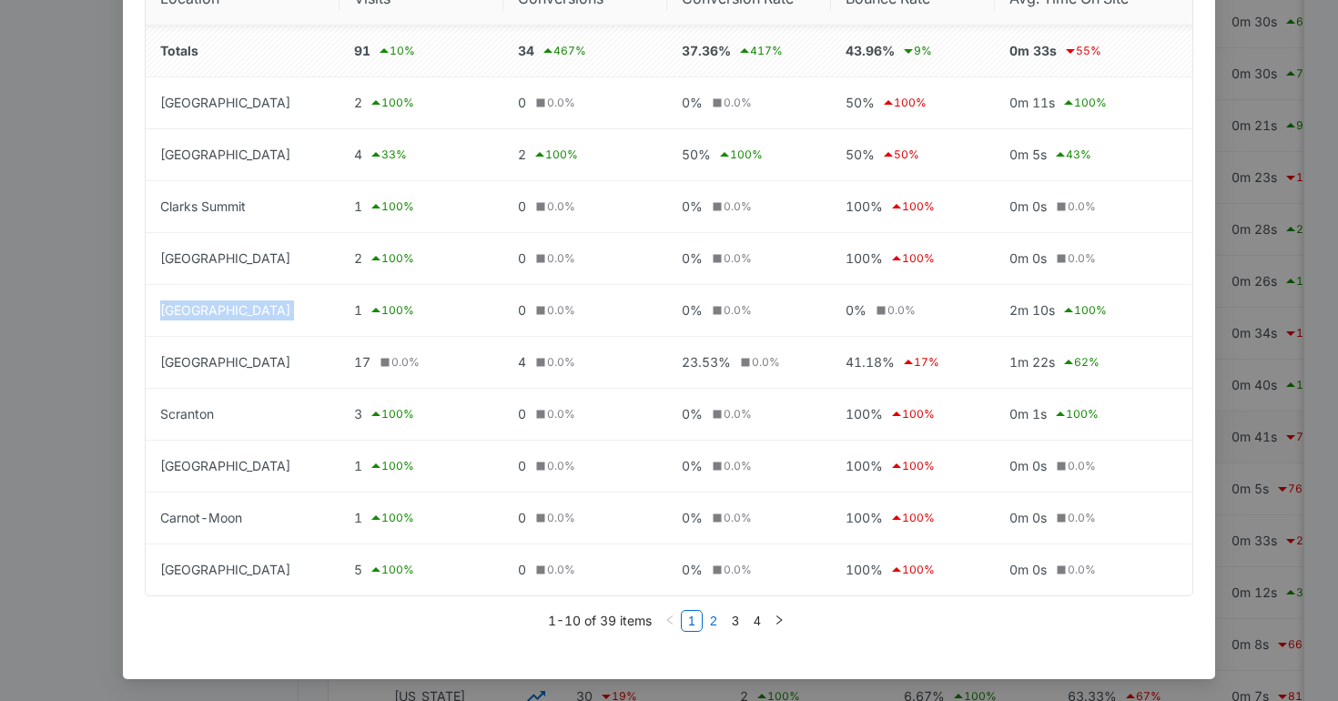
click at [715, 621] on link "2" at bounding box center [714, 621] width 20 height 20
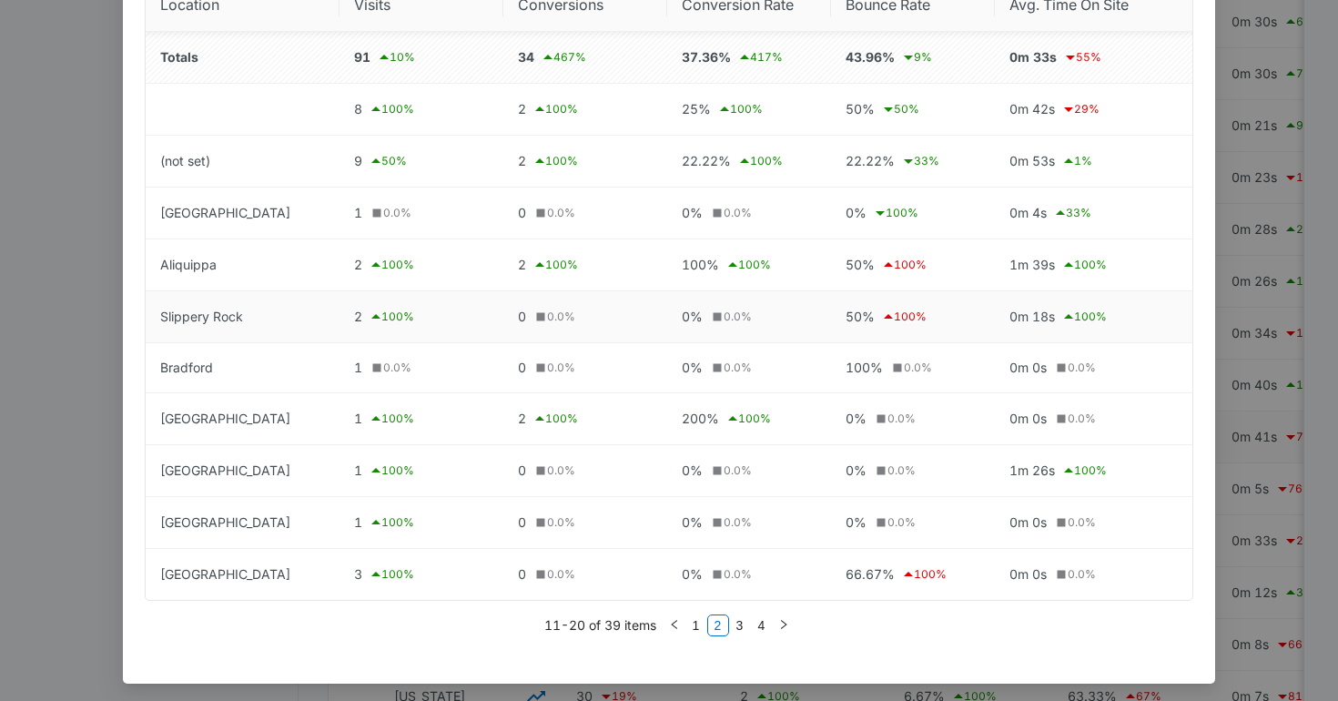
scroll to position [117, 0]
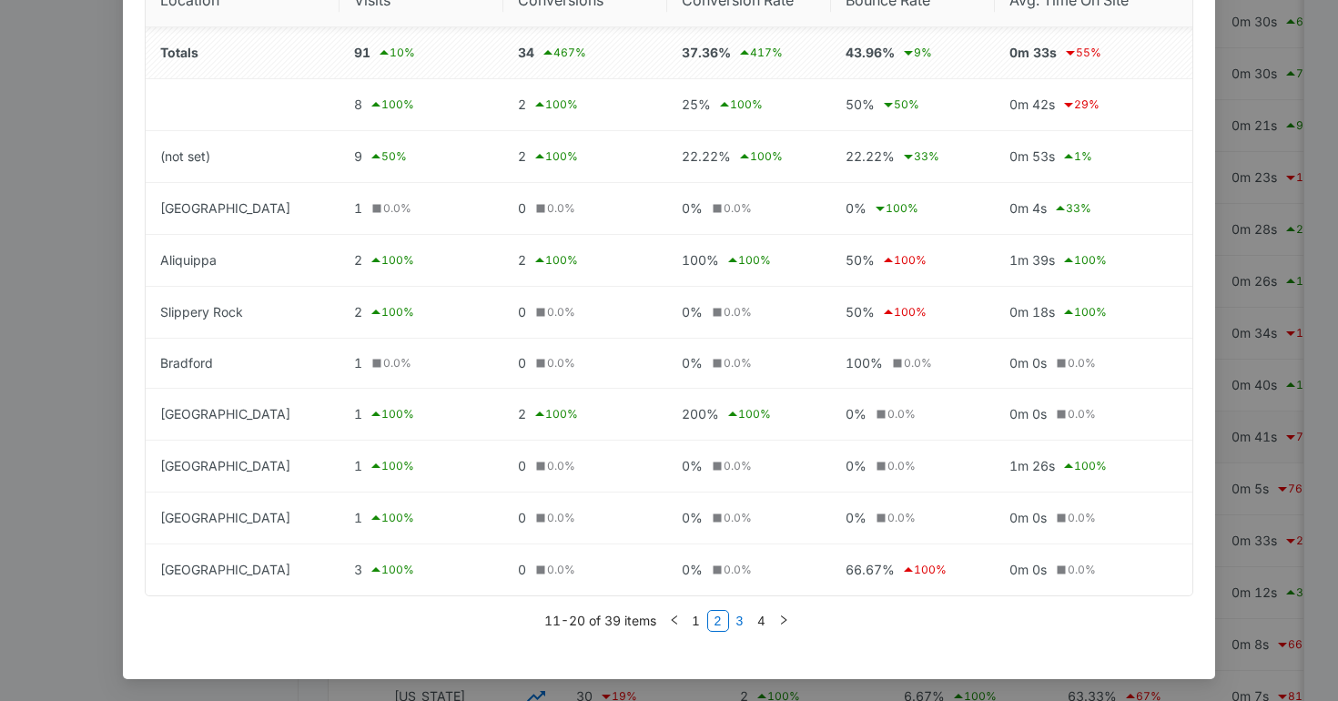
click at [740, 619] on link "3" at bounding box center [740, 621] width 20 height 20
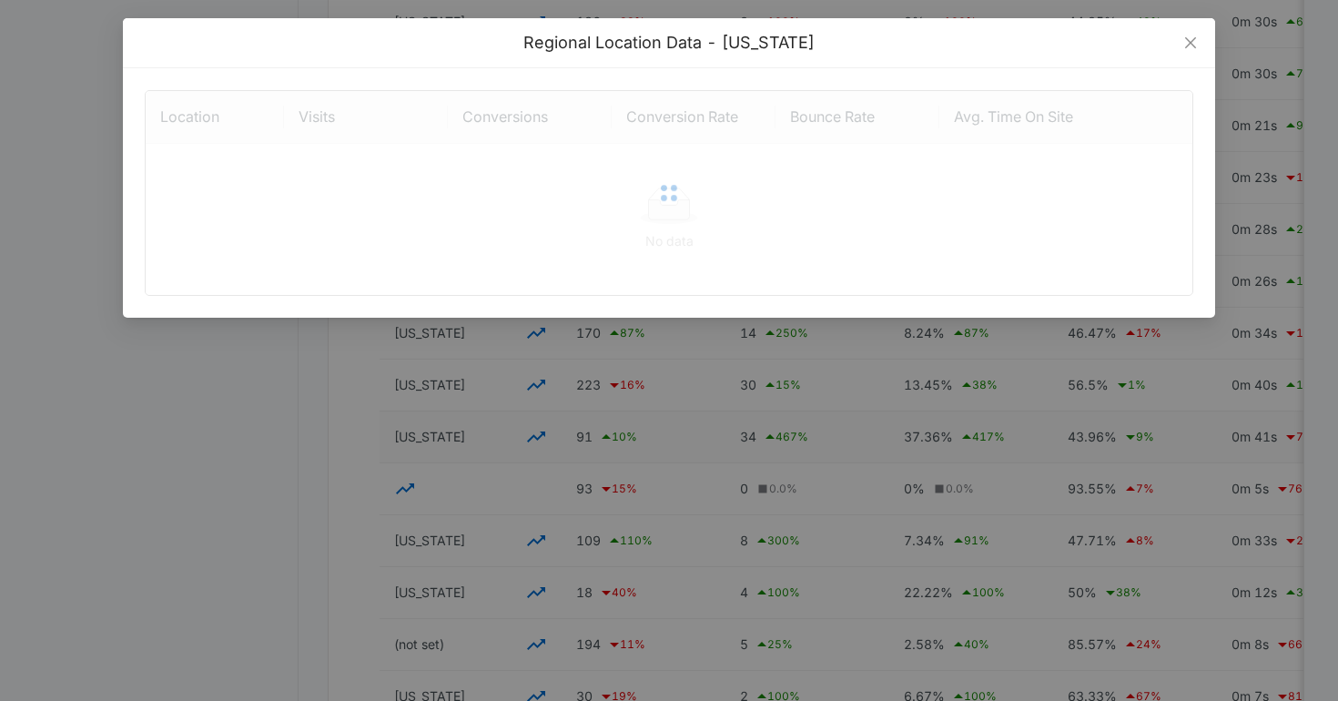
scroll to position [0, 0]
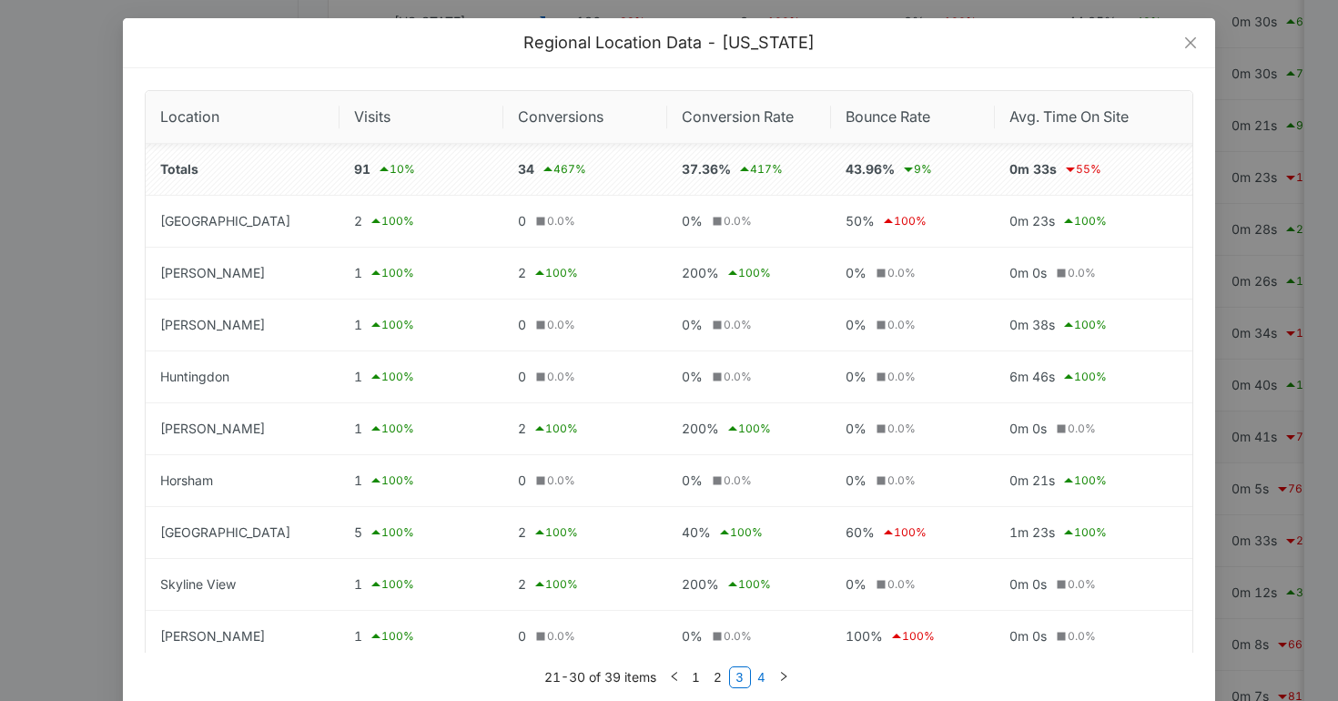
click at [760, 681] on link "4" at bounding box center [762, 677] width 20 height 20
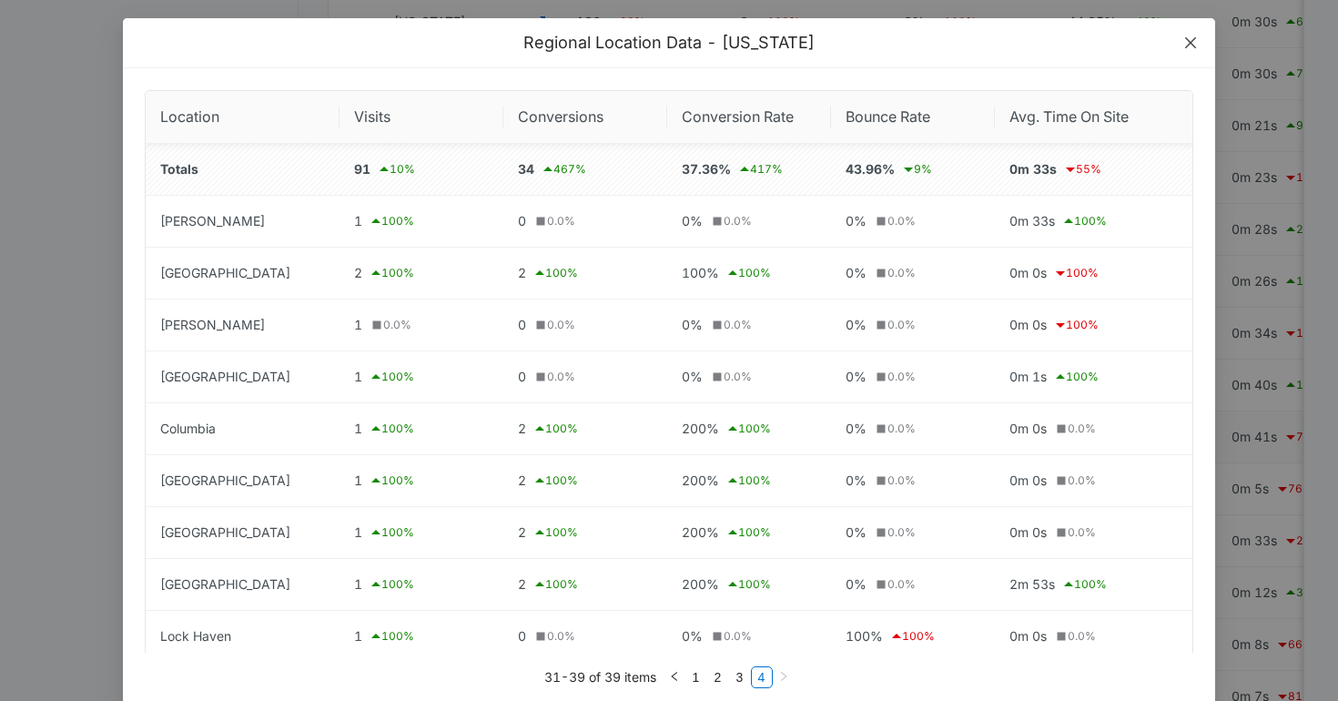
click at [1184, 48] on icon "close" at bounding box center [1190, 42] width 15 height 15
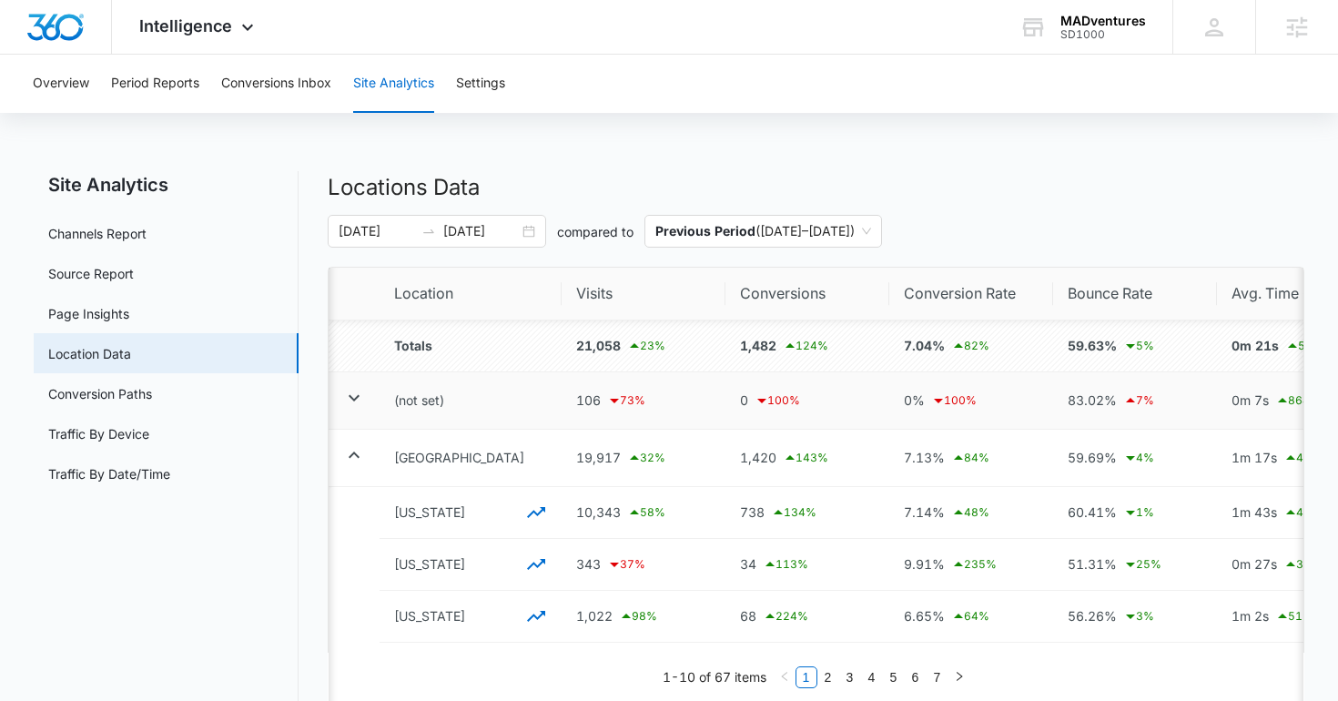
scroll to position [0, 76]
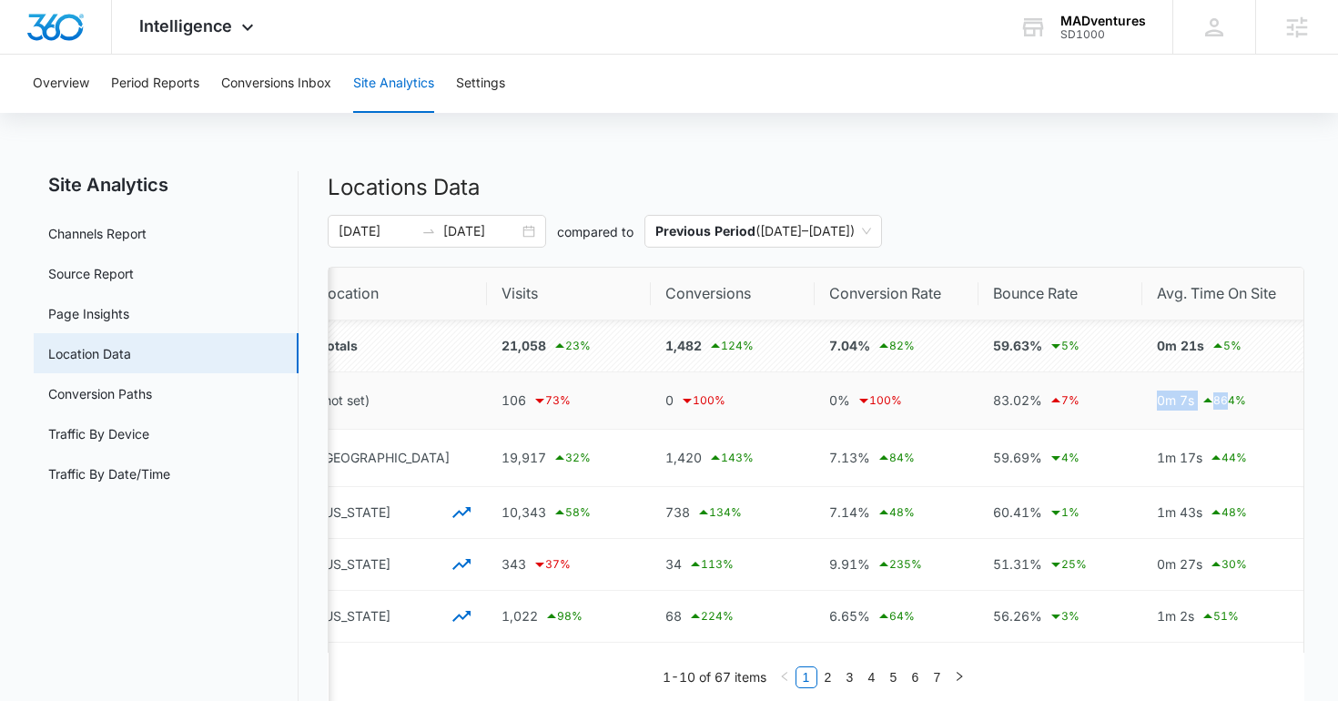
drag, startPoint x: 1154, startPoint y: 400, endPoint x: 1229, endPoint y: 400, distance: 74.6
click at [1229, 400] on div "0m 7s 864 %" at bounding box center [1223, 401] width 133 height 22
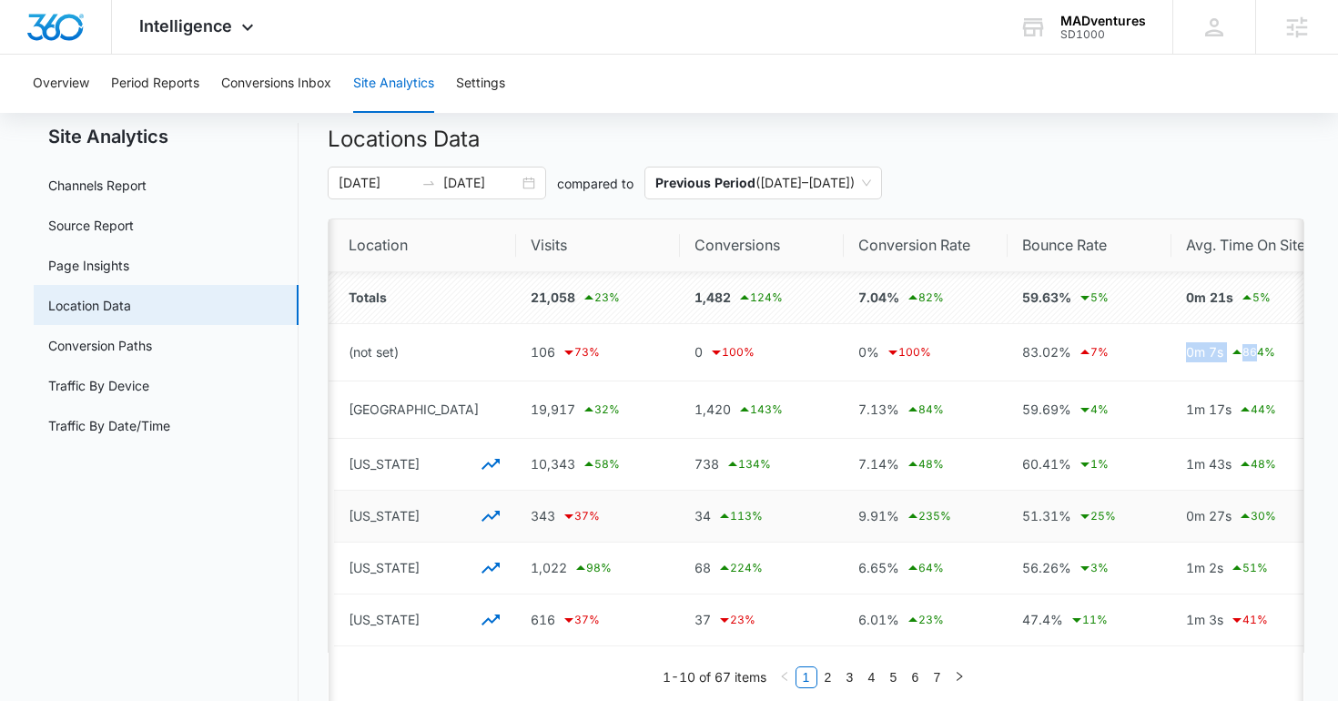
scroll to position [46, 0]
drag, startPoint x: 1008, startPoint y: 367, endPoint x: 1091, endPoint y: 350, distance: 85.3
click at [1091, 350] on td "83.02% 7 %" at bounding box center [1090, 354] width 164 height 57
drag, startPoint x: 945, startPoint y: 358, endPoint x: 1117, endPoint y: 353, distance: 172.1
click at [1117, 353] on tr "(not set) 106 73 % 0 100 % 0% 100 % 83.02% 7 % 0m 7s 864 %" at bounding box center [808, 354] width 1050 height 57
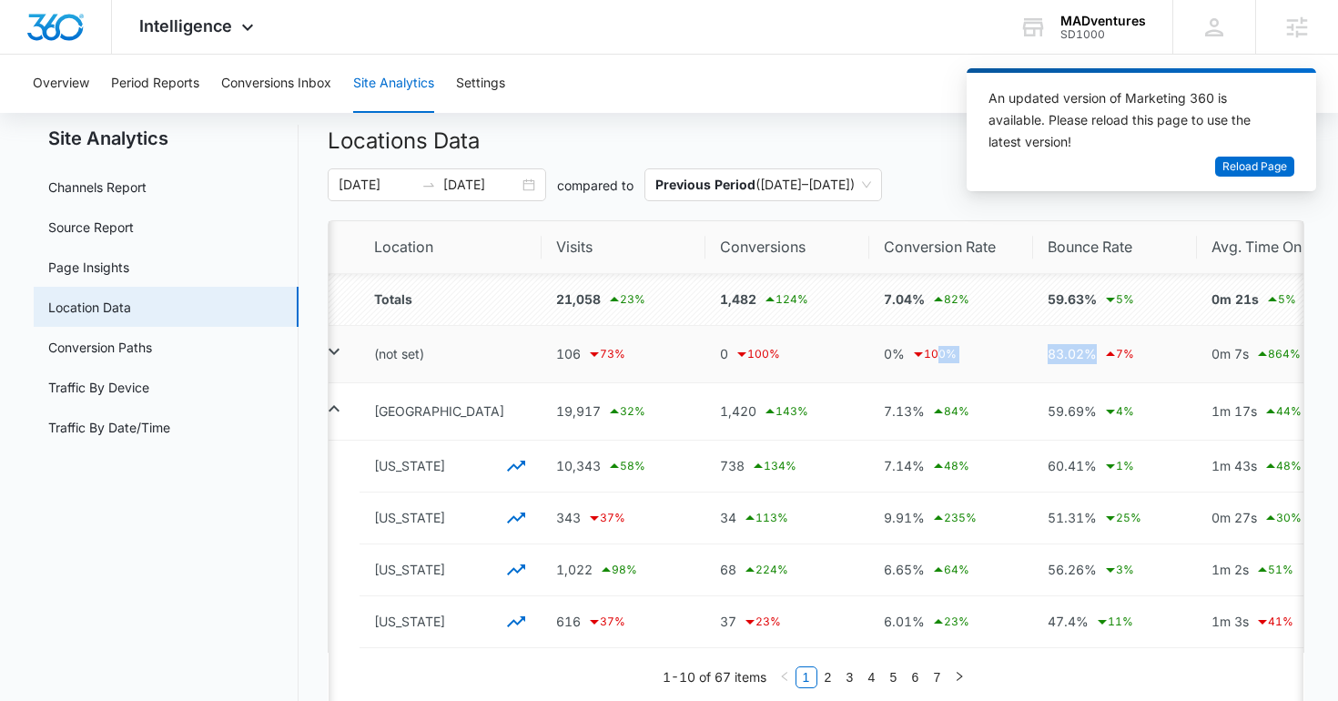
scroll to position [0, 0]
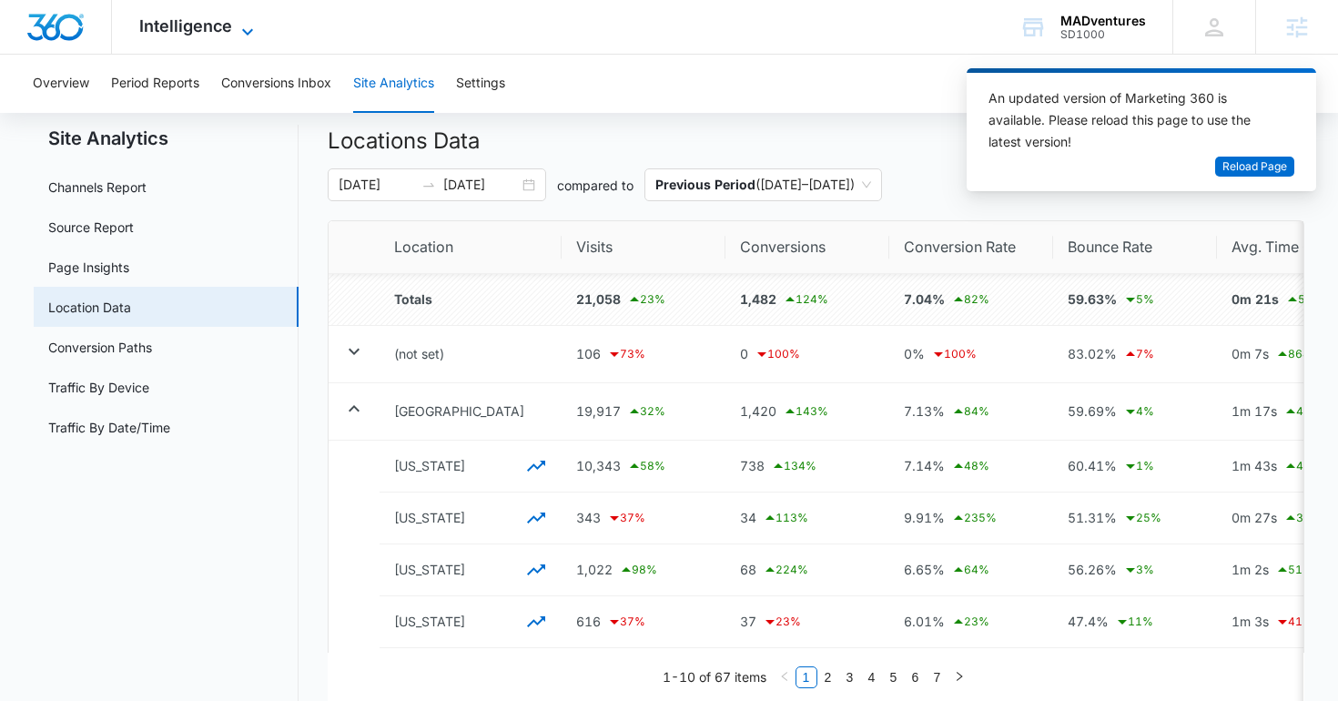
click at [241, 25] on icon at bounding box center [248, 32] width 22 height 22
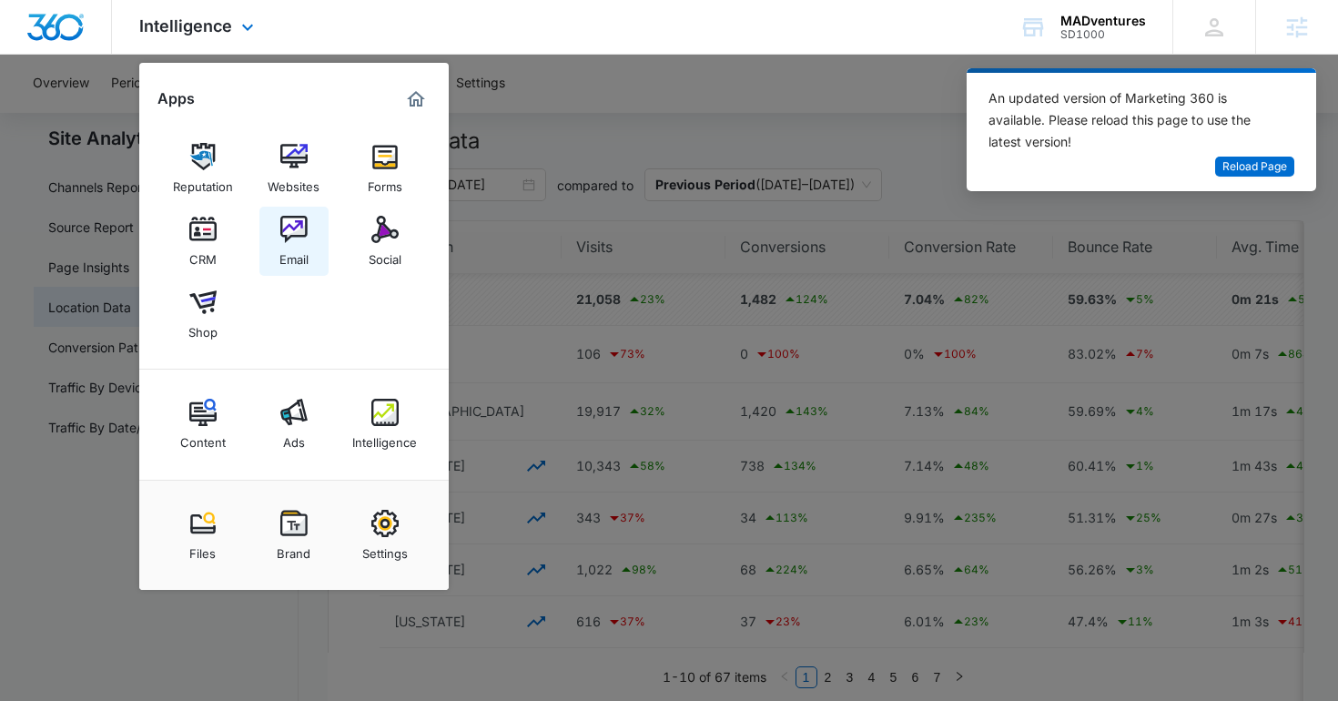
click at [298, 242] on img at bounding box center [293, 229] width 27 height 27
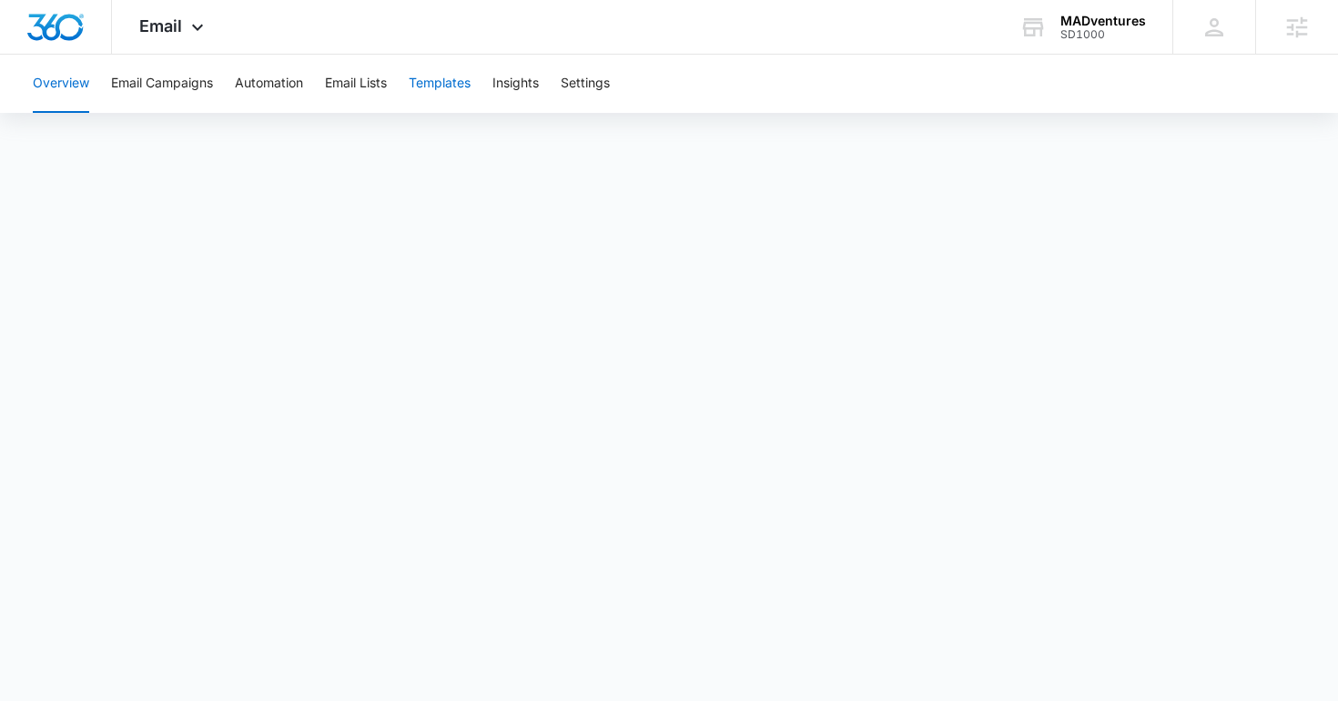
click at [432, 78] on button "Templates" at bounding box center [440, 84] width 62 height 58
click at [185, 77] on button "Email Campaigns" at bounding box center [162, 84] width 102 height 58
click at [260, 77] on button "Automation" at bounding box center [269, 84] width 68 height 58
click at [1096, 42] on div "MADventures SD1000 Your Accounts View All" at bounding box center [1082, 27] width 180 height 54
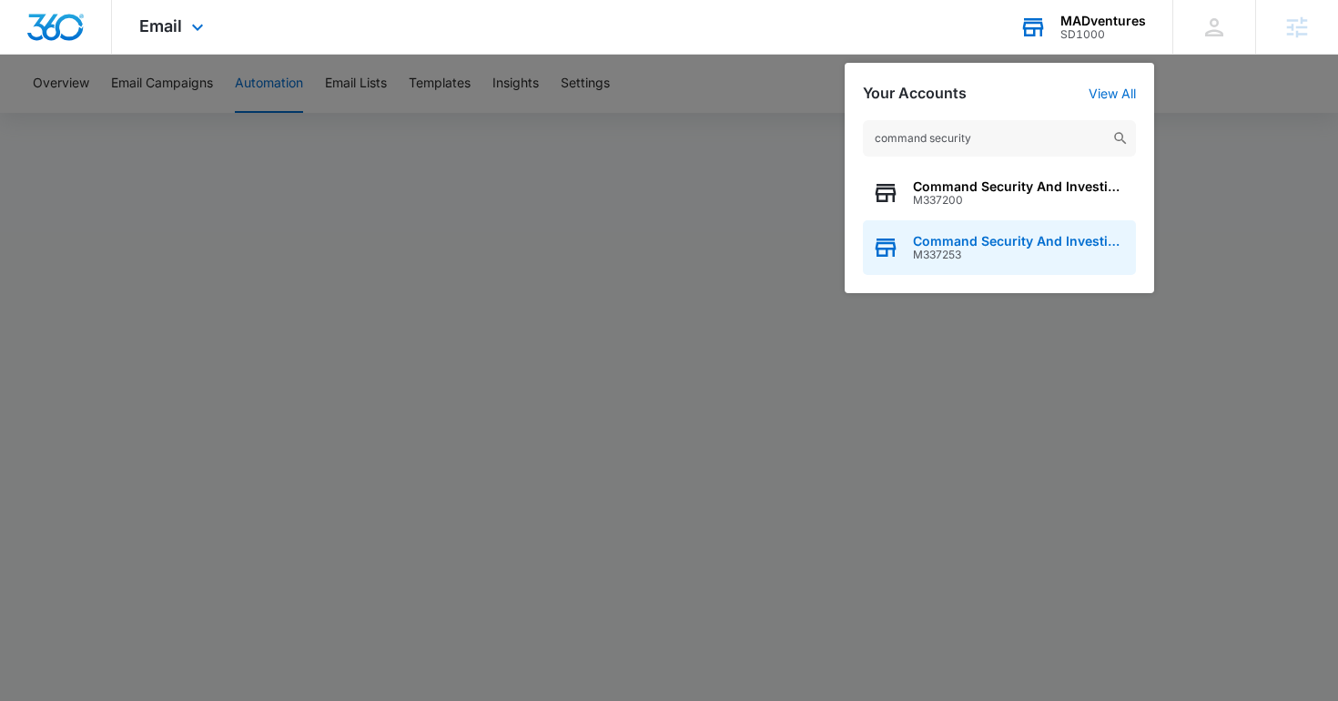
type input "command security"
click at [981, 233] on div "Command Security And Investigations M337253" at bounding box center [999, 247] width 273 height 55
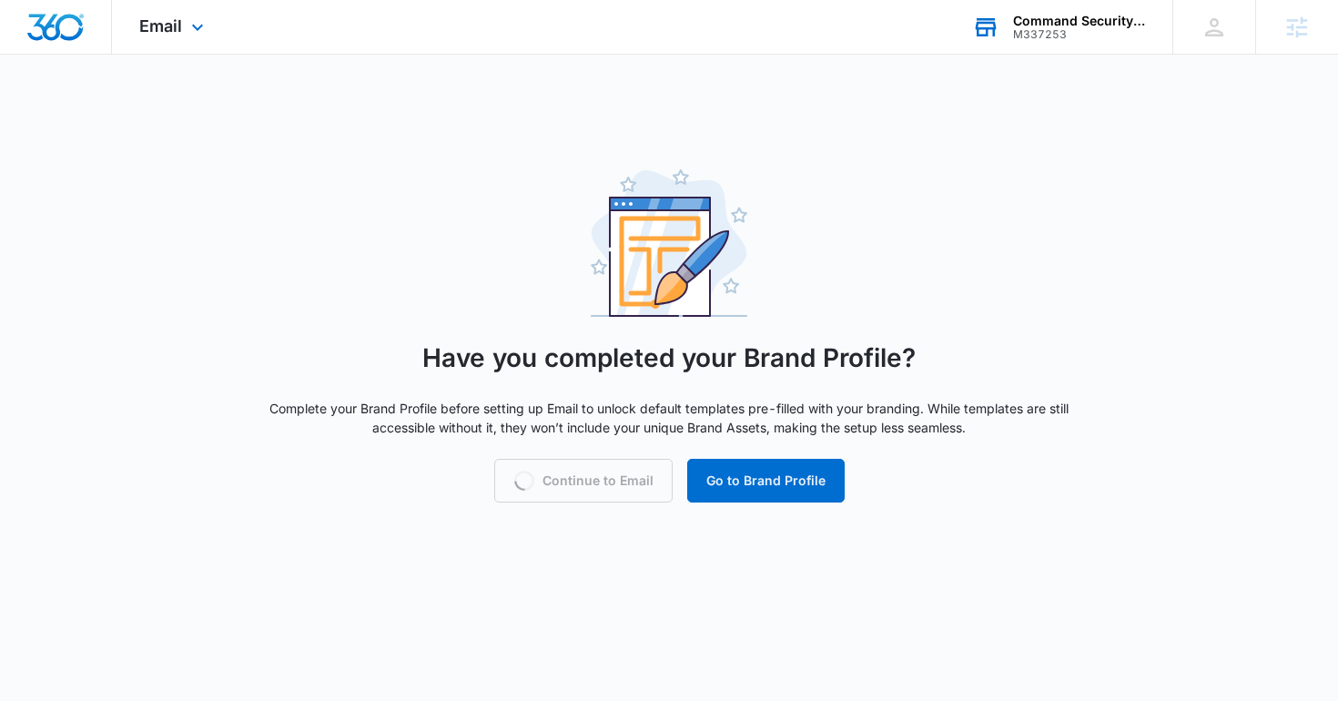
click at [167, 15] on div "Email Apps Reputation Websites Forms CRM Email Social Shop Content Ads Intellig…" at bounding box center [174, 27] width 124 height 54
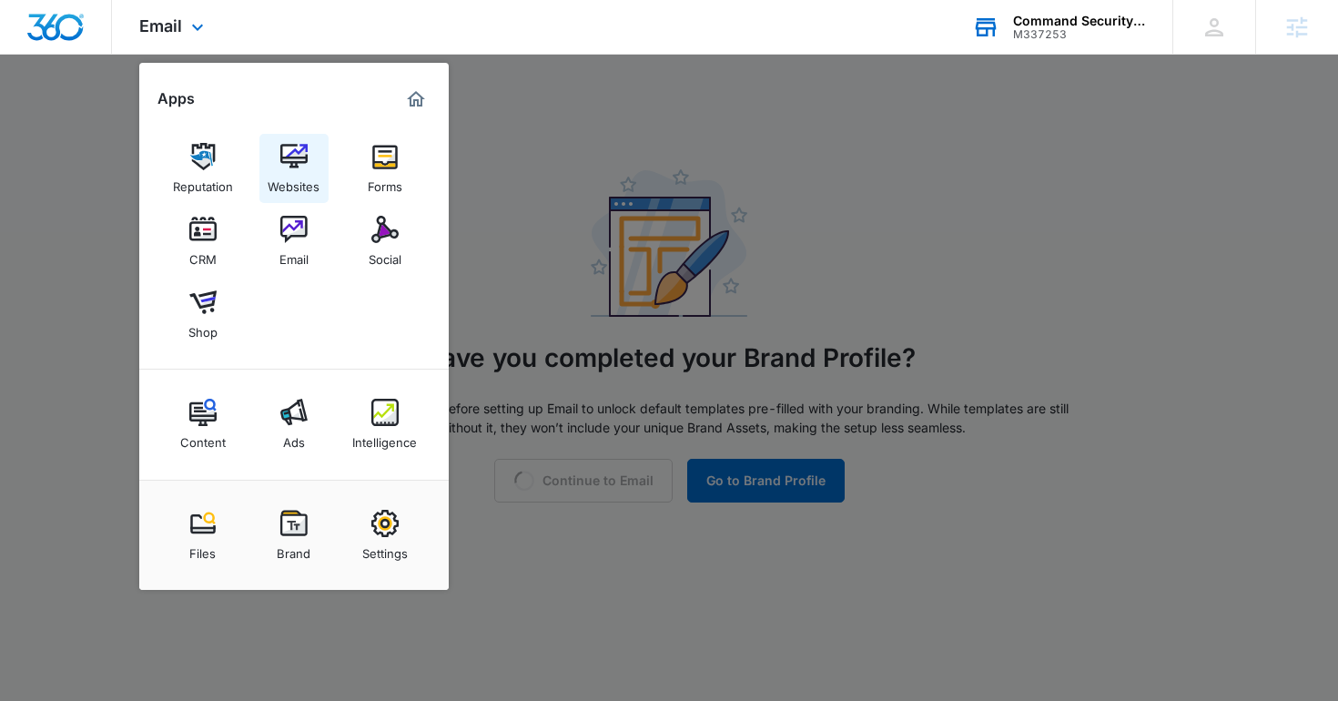
click at [291, 161] on img at bounding box center [293, 156] width 27 height 27
